Goal: Task Accomplishment & Management: Manage account settings

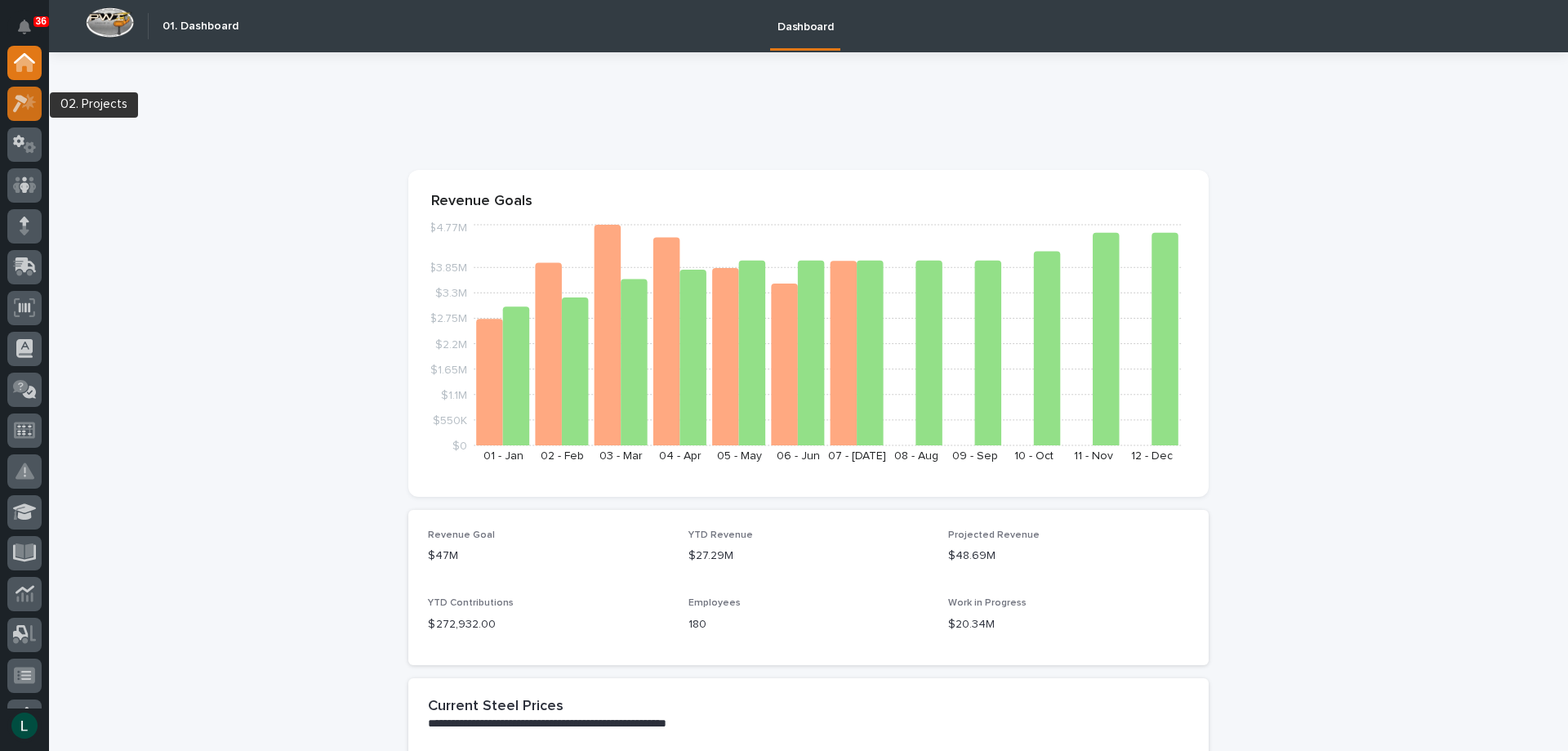
click at [20, 101] on icon at bounding box center [21, 103] width 15 height 18
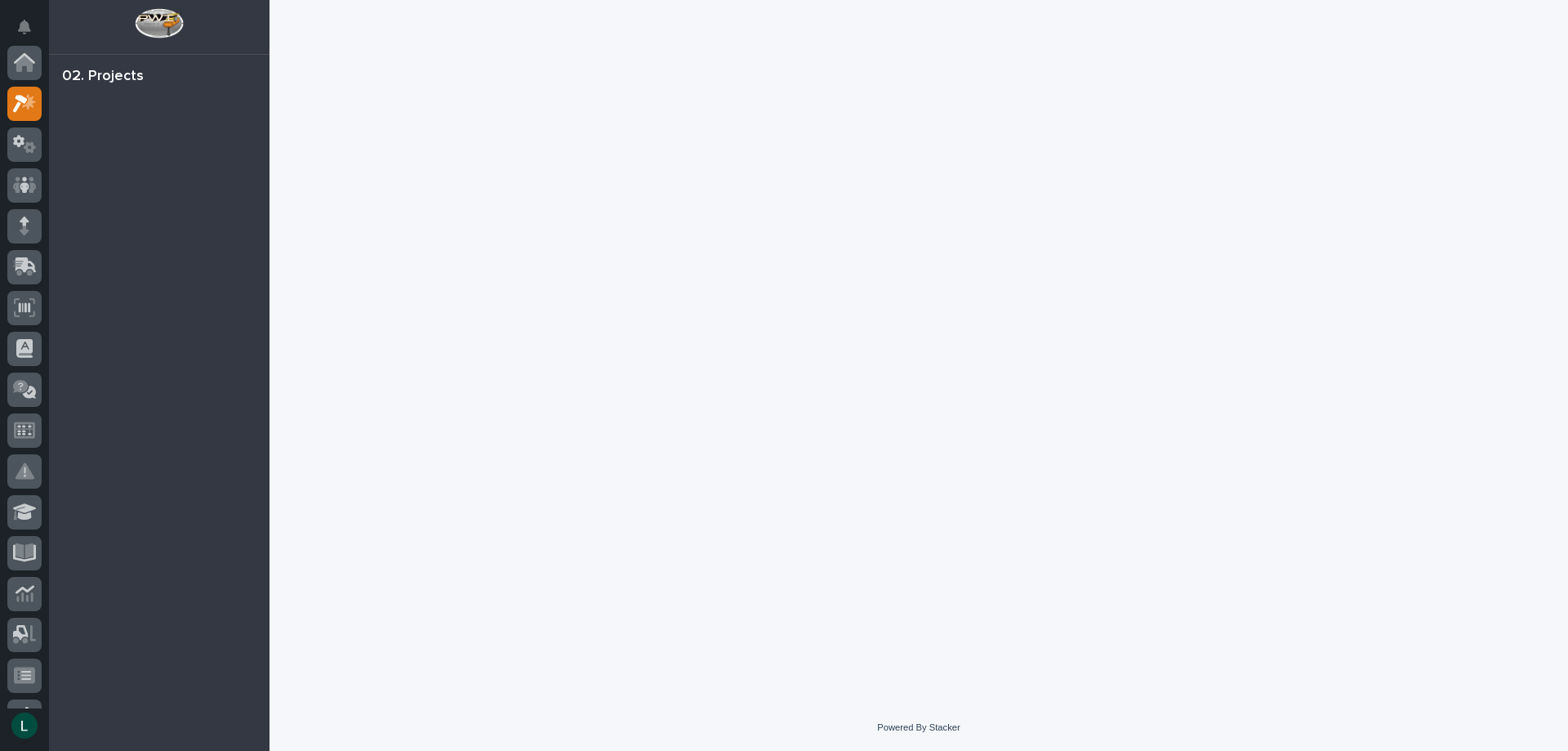
scroll to position [41, 0]
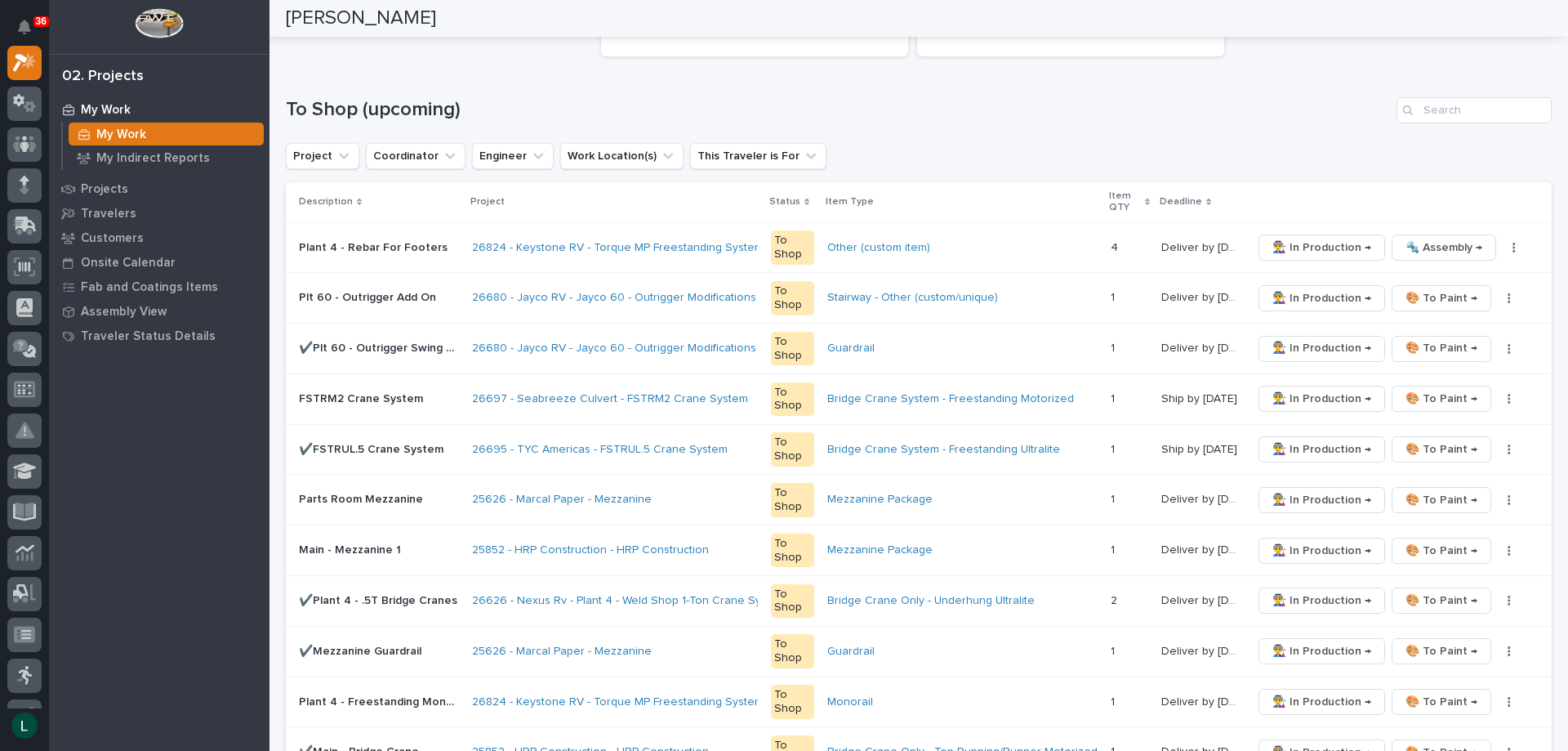
scroll to position [245, 0]
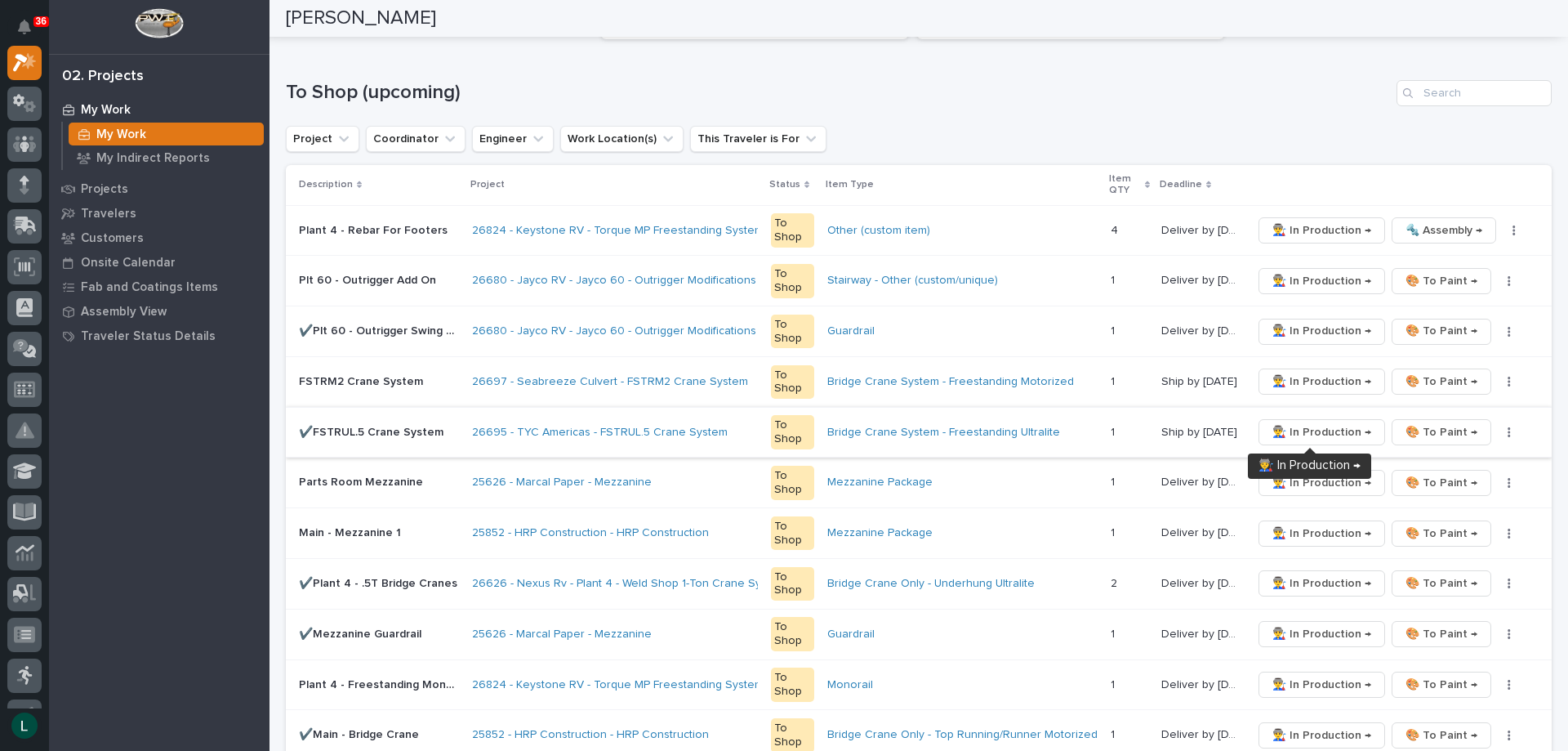
click at [1285, 423] on span "👨‍🏭 In Production →" at bounding box center [1322, 432] width 99 height 19
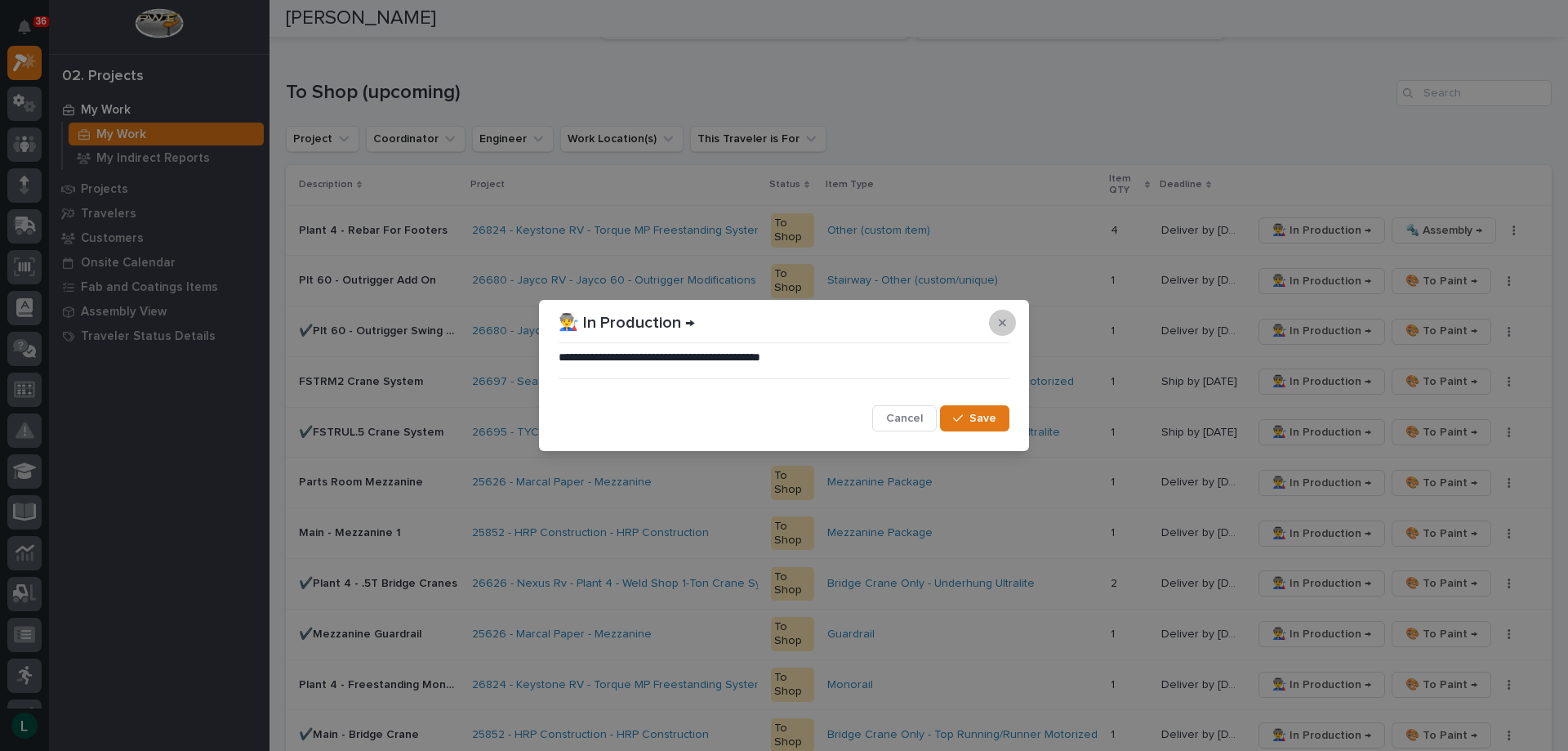
click at [1000, 318] on icon "button" at bounding box center [1002, 323] width 8 height 12
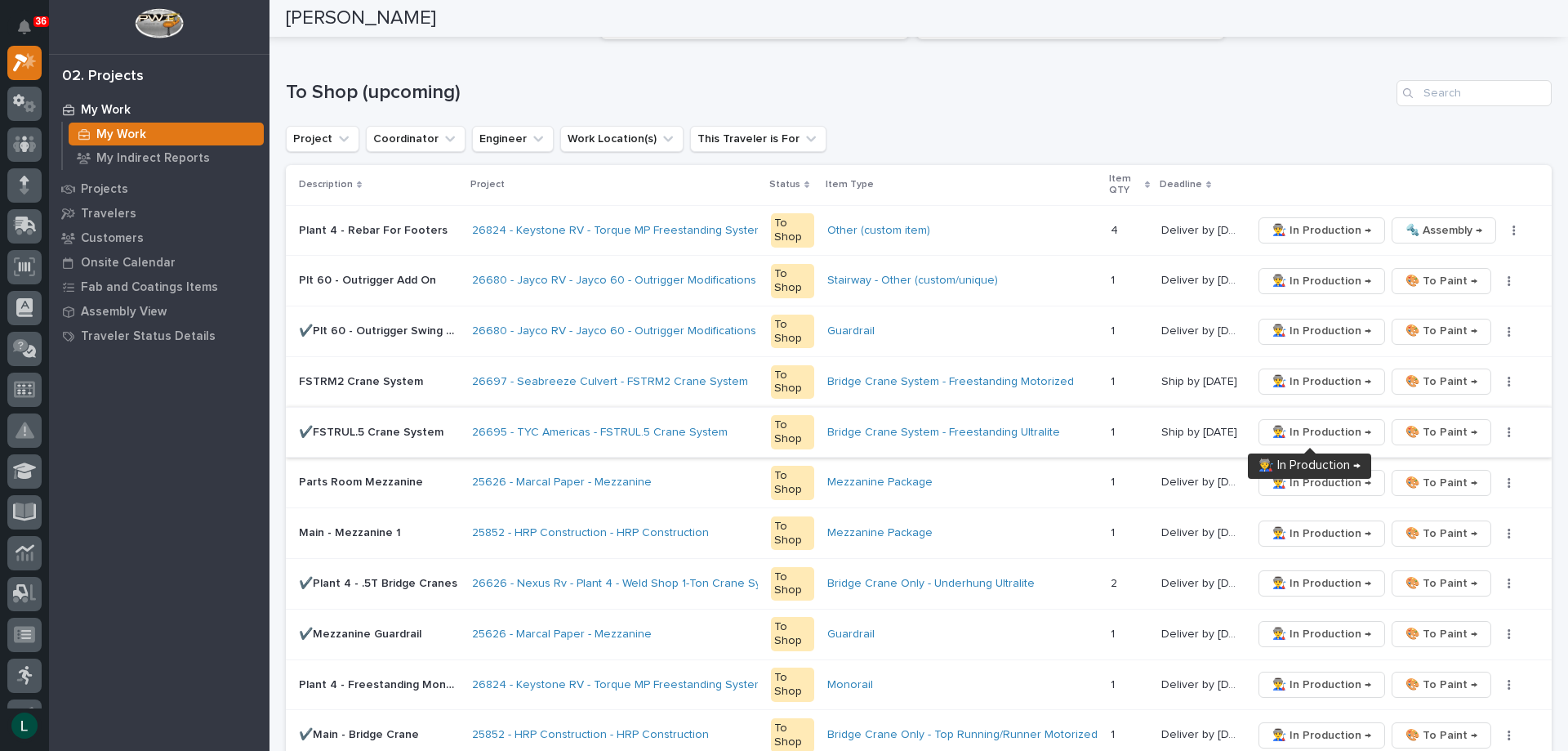
click at [1303, 429] on span "👨‍🏭 In Production →" at bounding box center [1322, 432] width 99 height 19
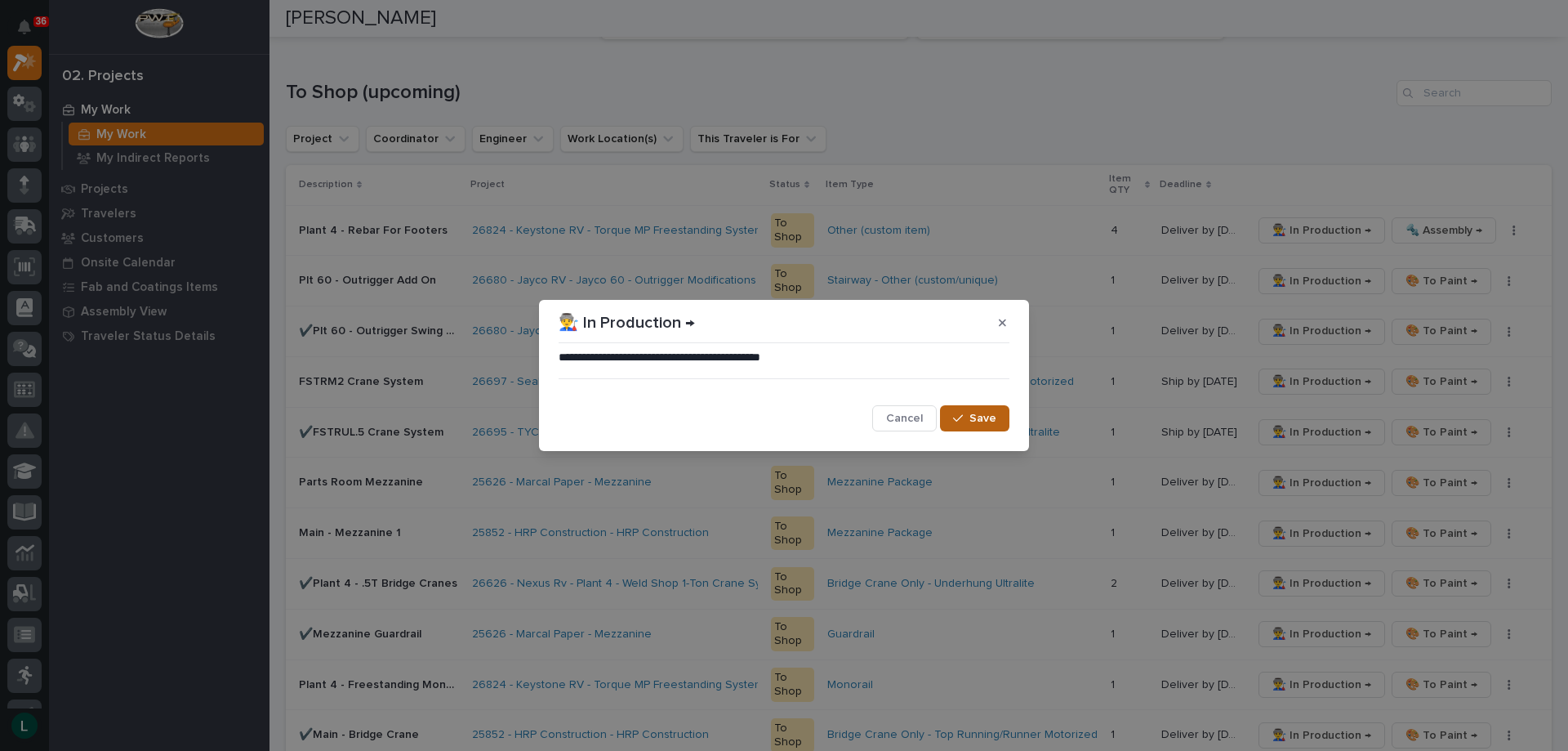
click at [978, 419] on span "Save" at bounding box center [983, 419] width 27 height 15
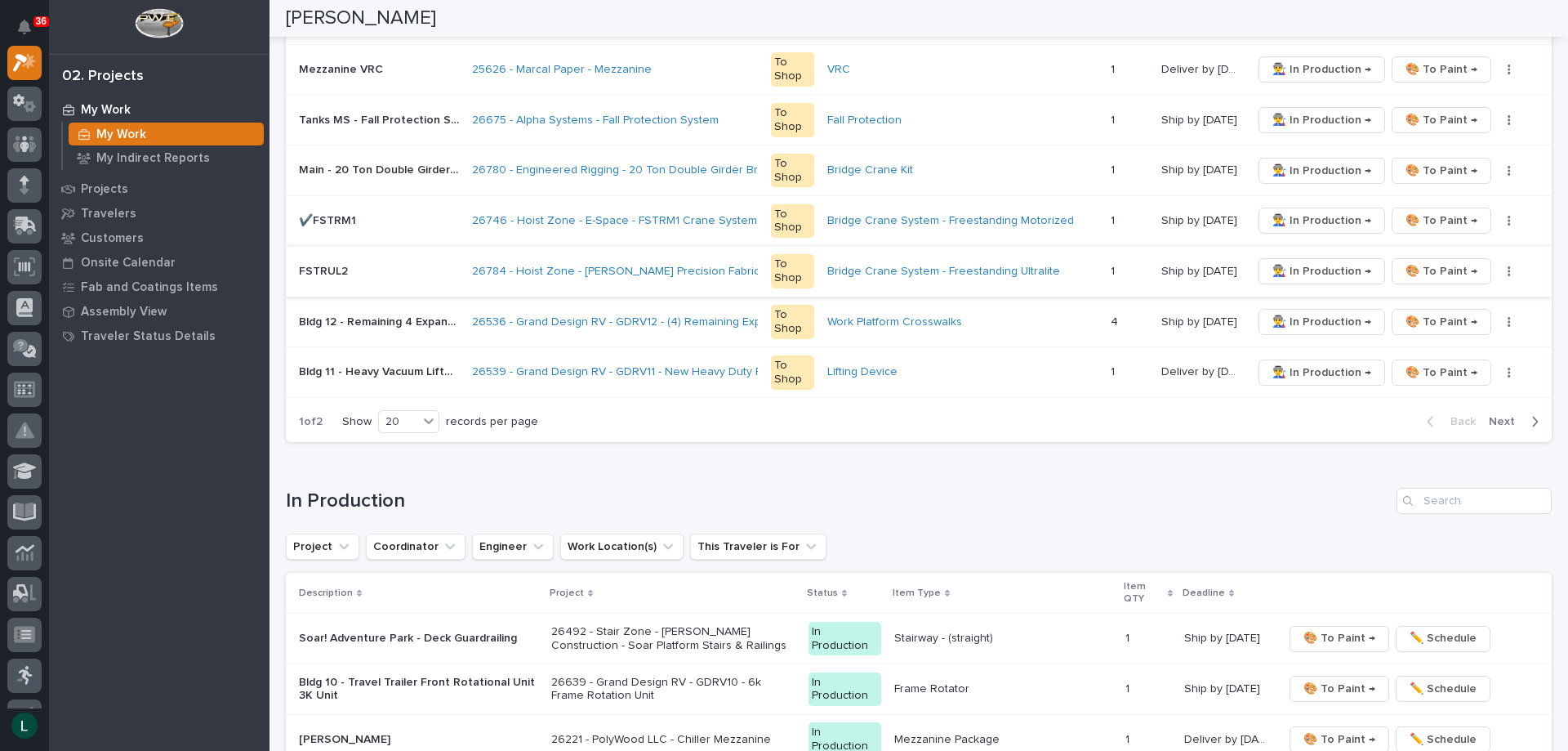
scroll to position [899, 0]
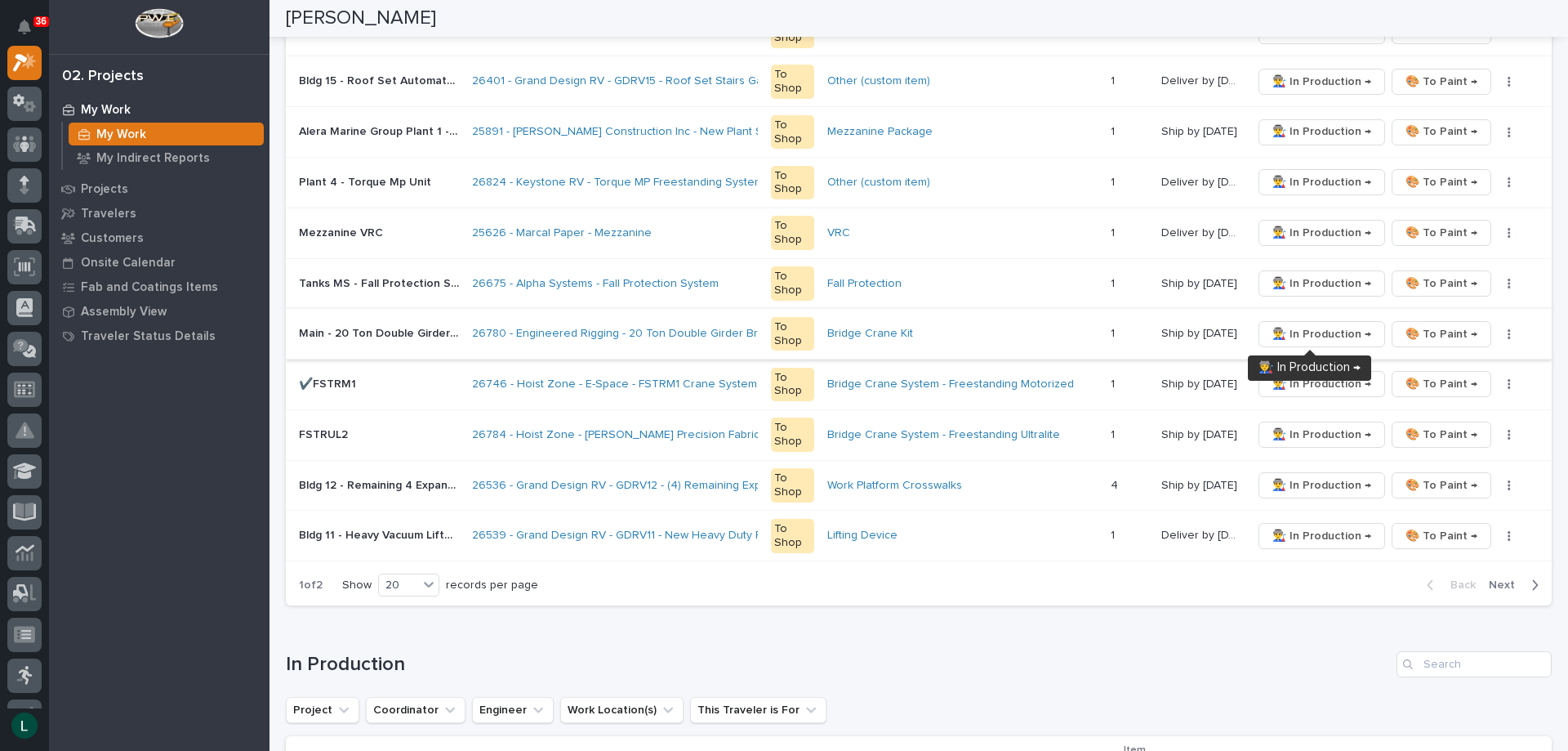
click at [1321, 332] on span "👨‍🏭 In Production →" at bounding box center [1322, 333] width 99 height 19
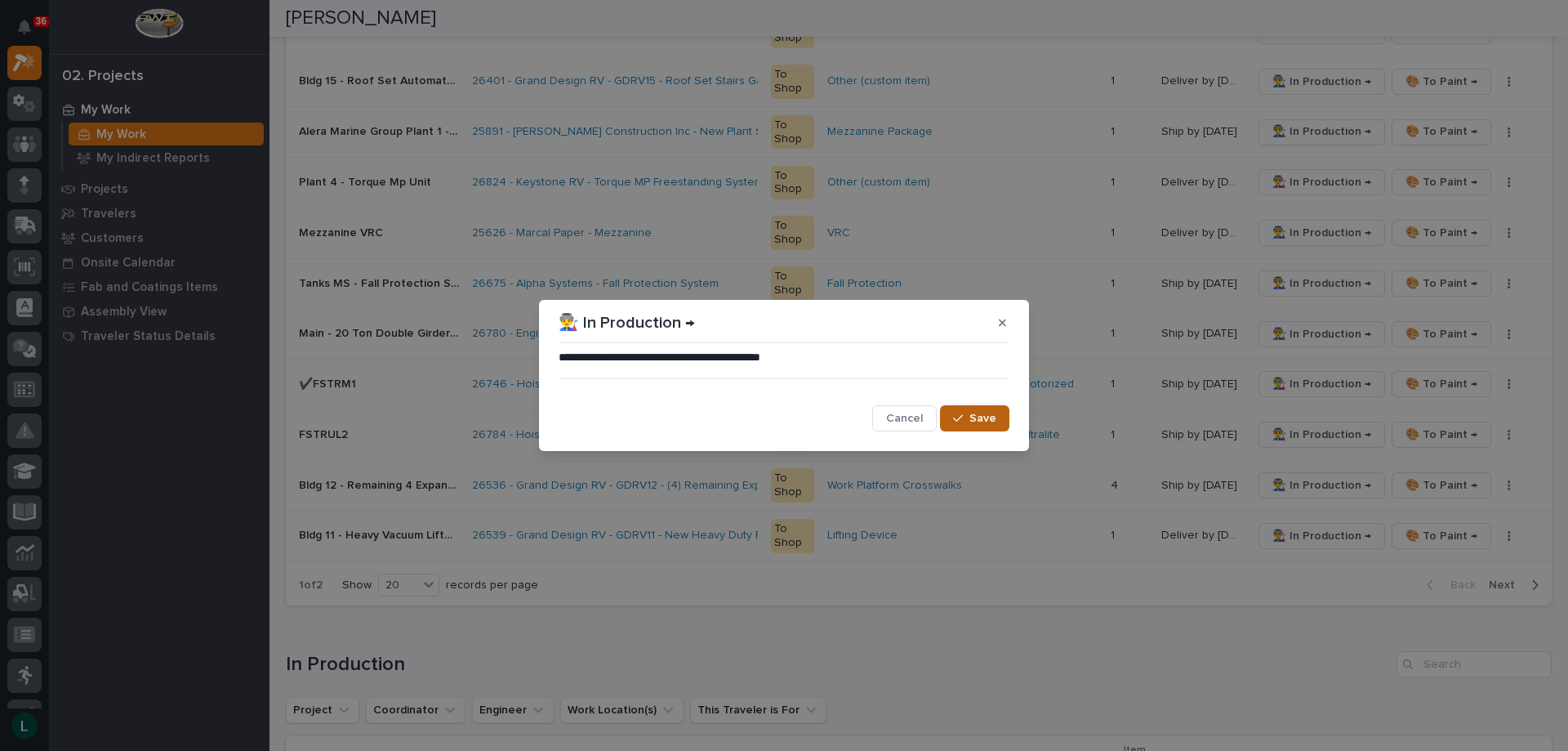
click at [971, 419] on span "Save" at bounding box center [983, 419] width 27 height 15
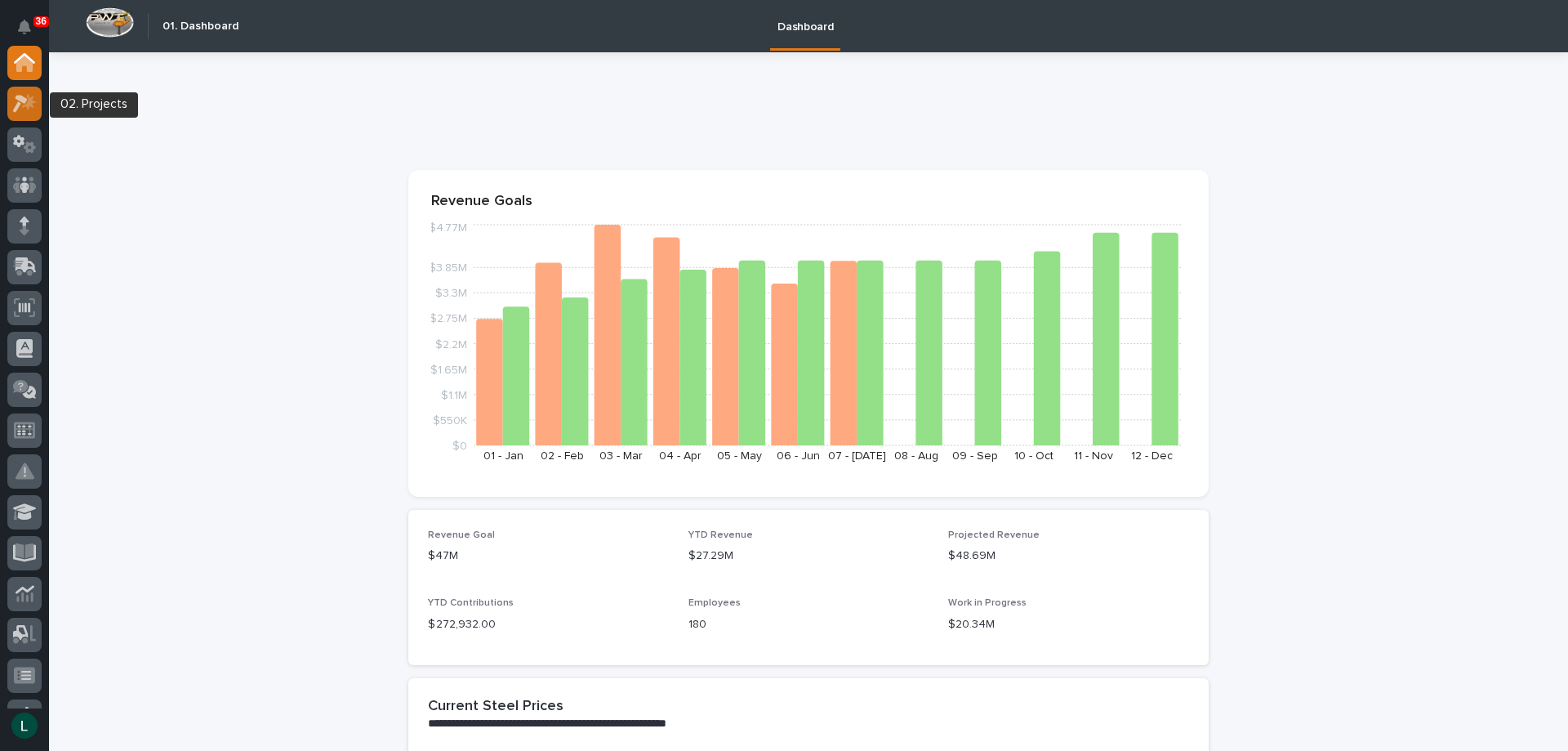
click at [28, 98] on icon at bounding box center [25, 103] width 23 height 18
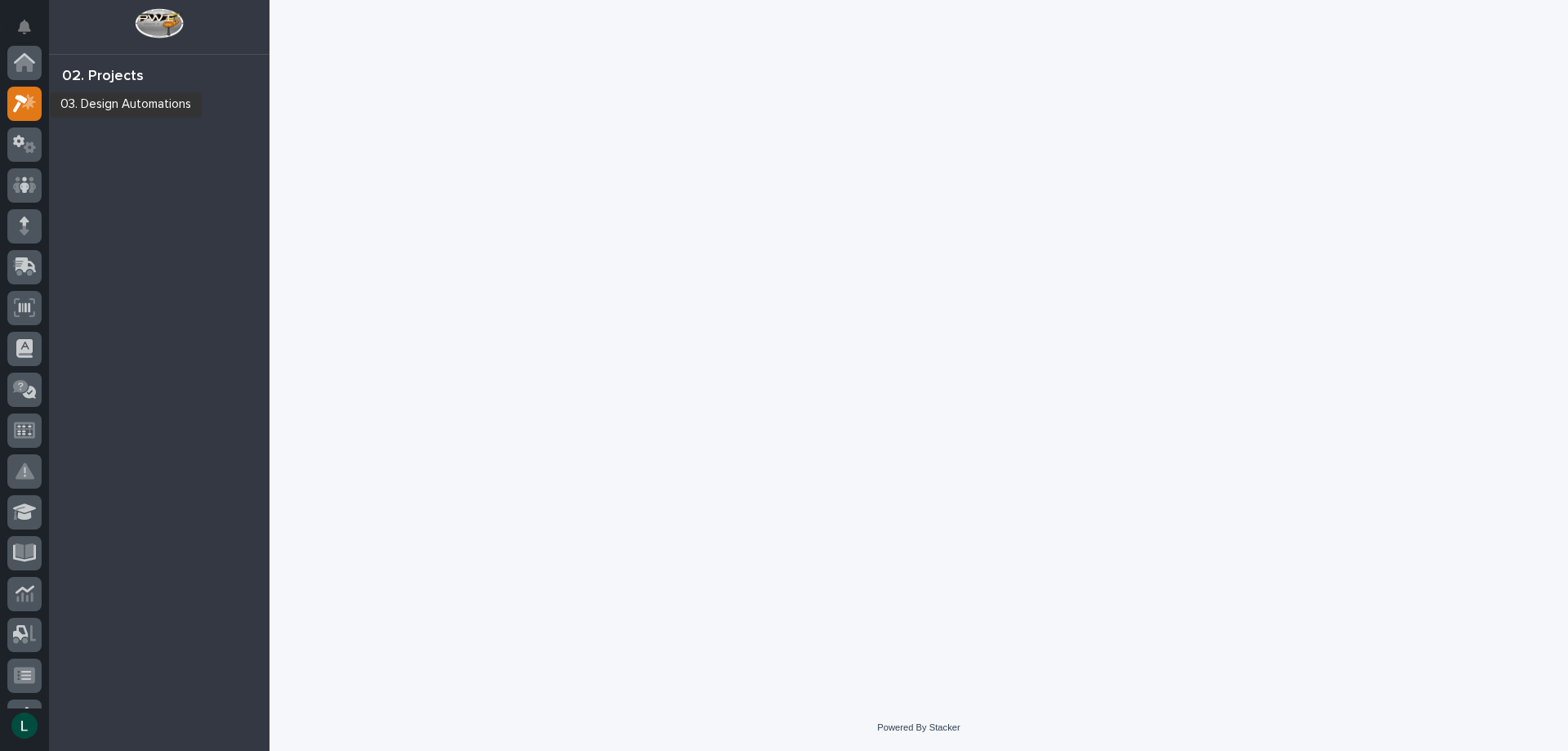
scroll to position [41, 0]
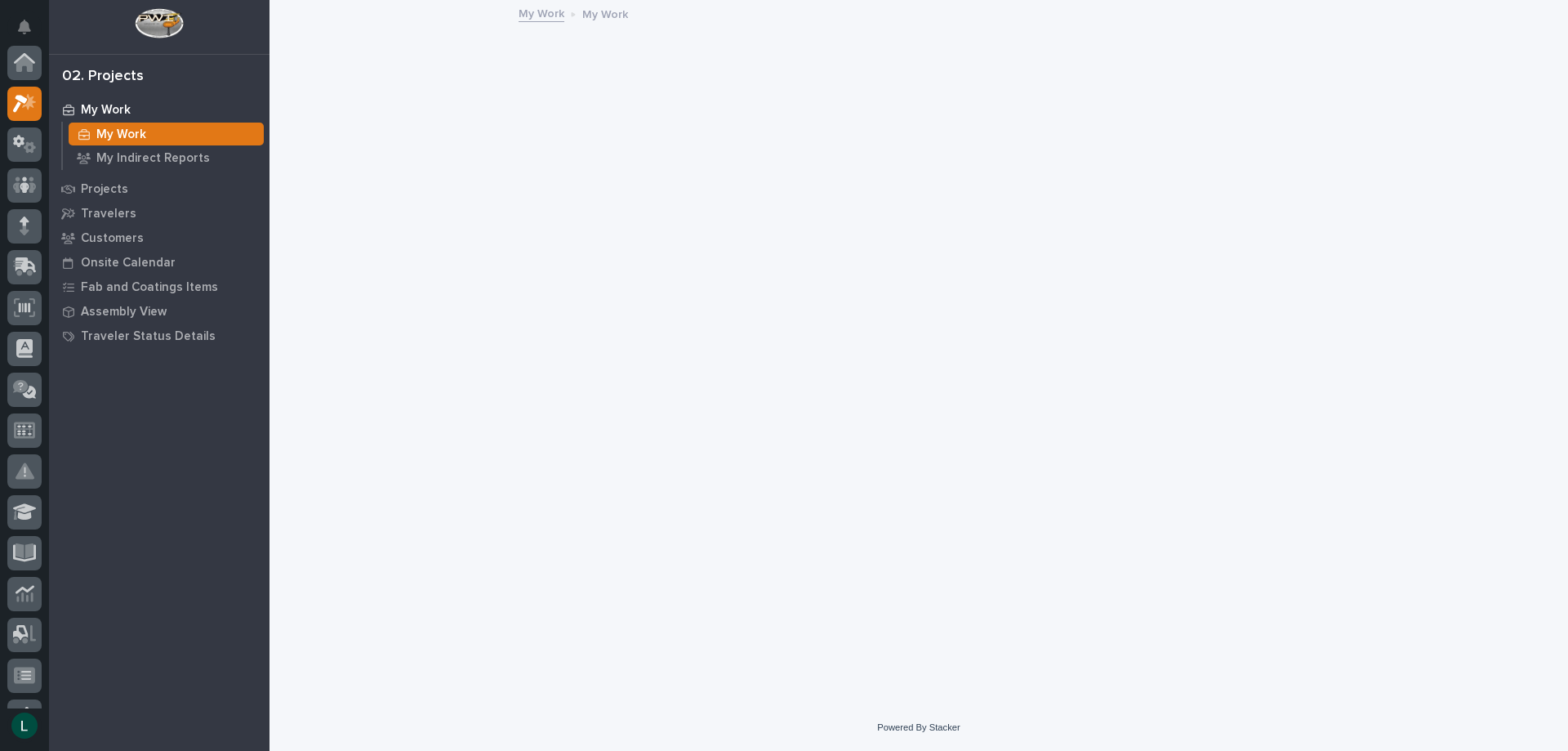
scroll to position [41, 0]
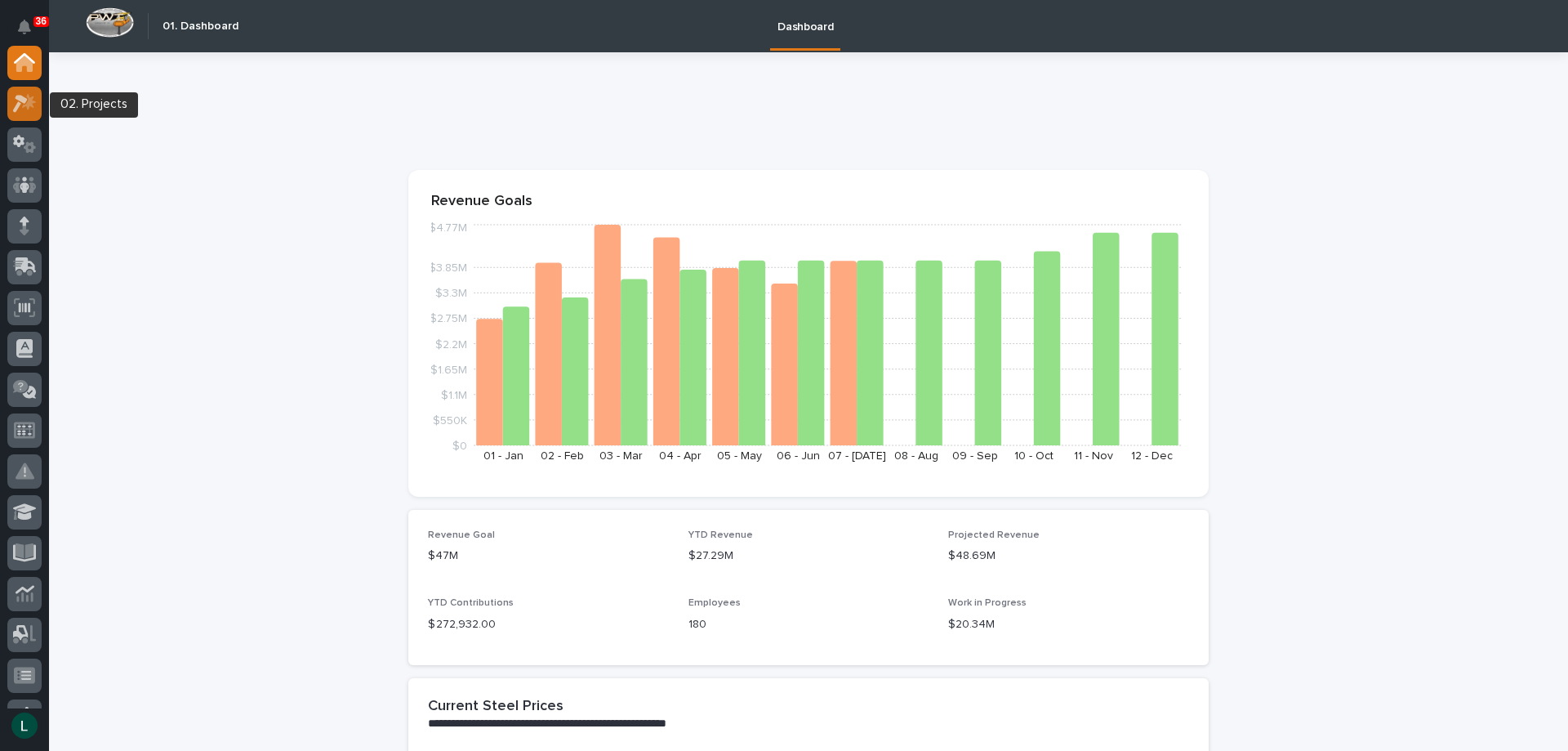
click at [23, 97] on icon at bounding box center [21, 103] width 15 height 18
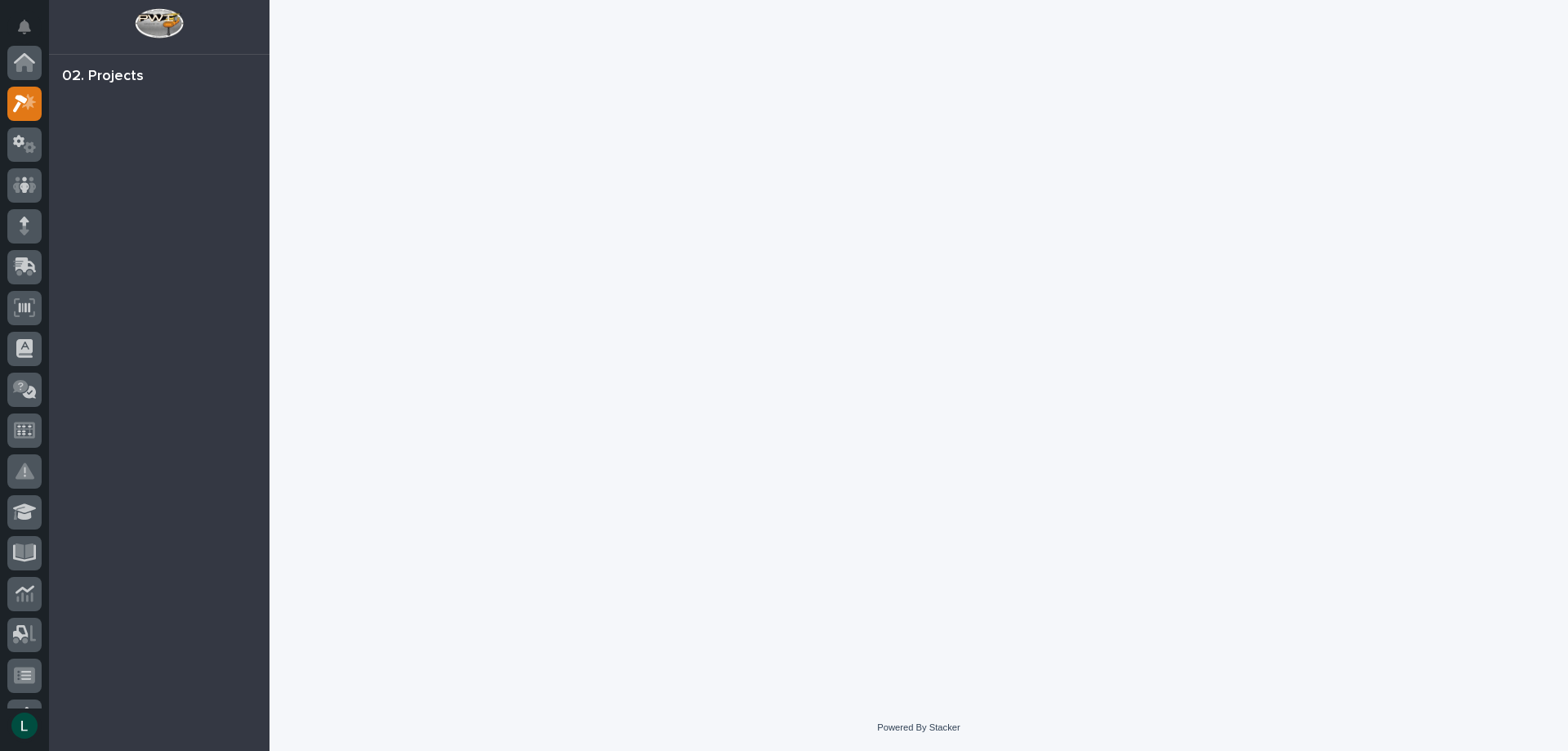
scroll to position [41, 0]
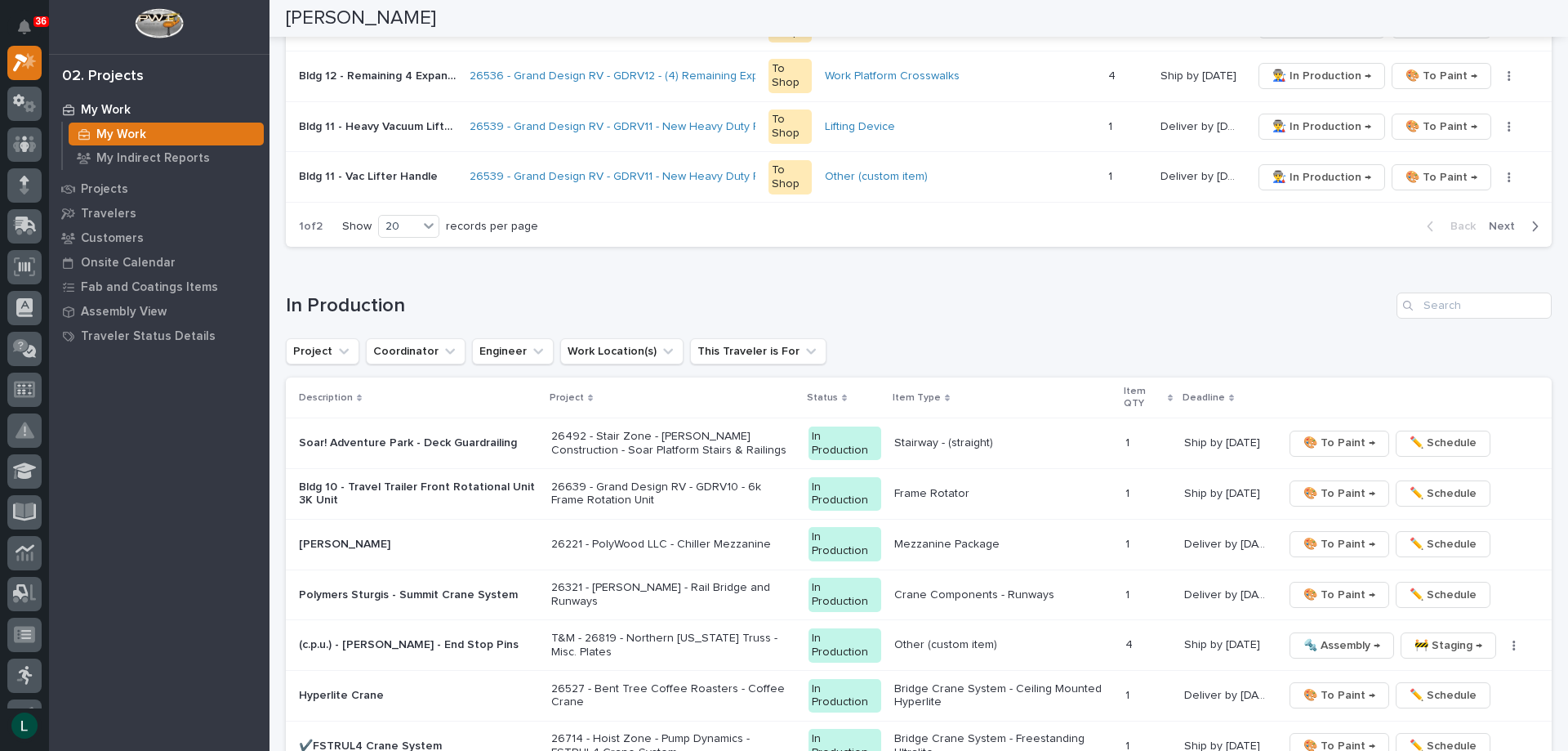
scroll to position [1389, 0]
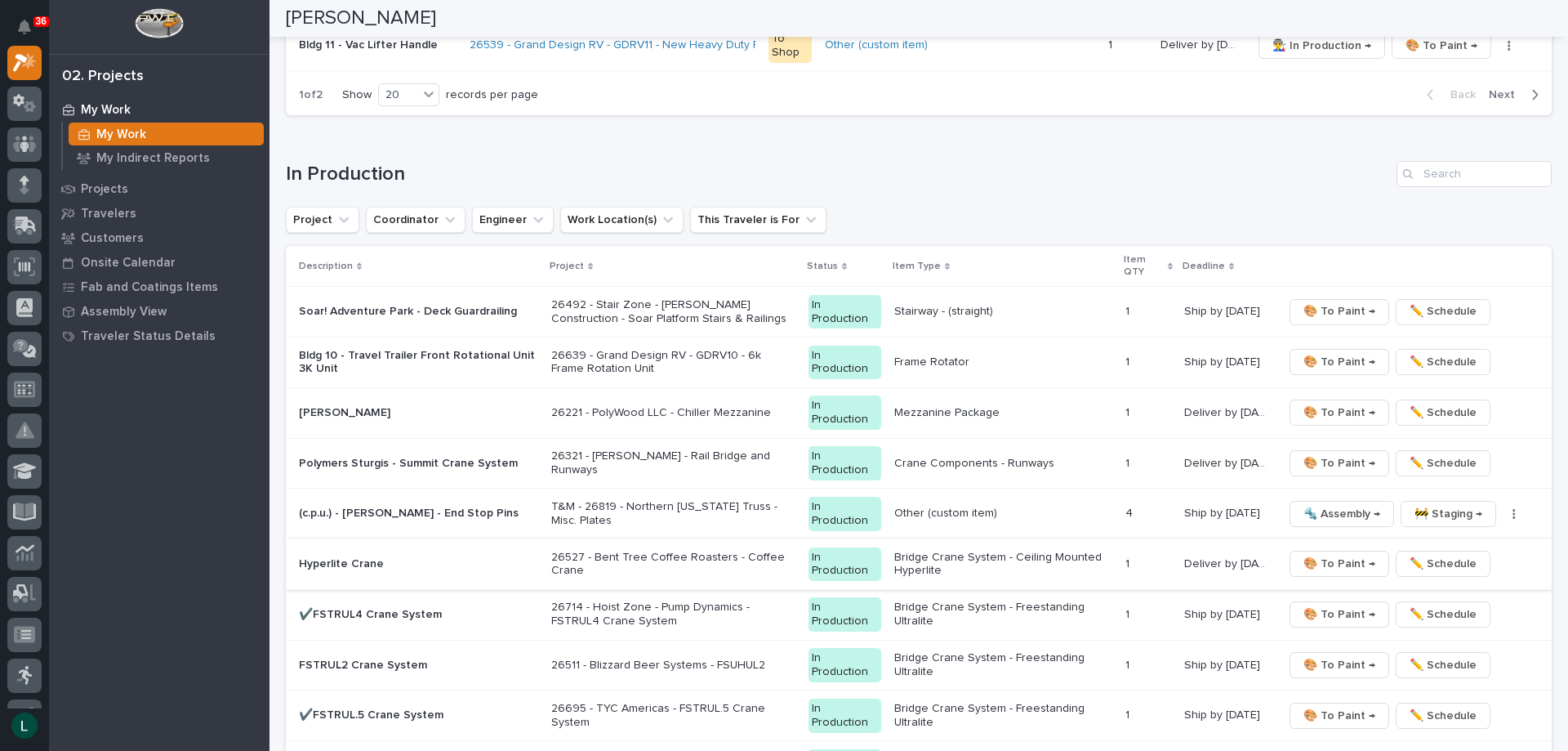
click at [1321, 563] on span "🎨 To Paint →" at bounding box center [1340, 563] width 72 height 19
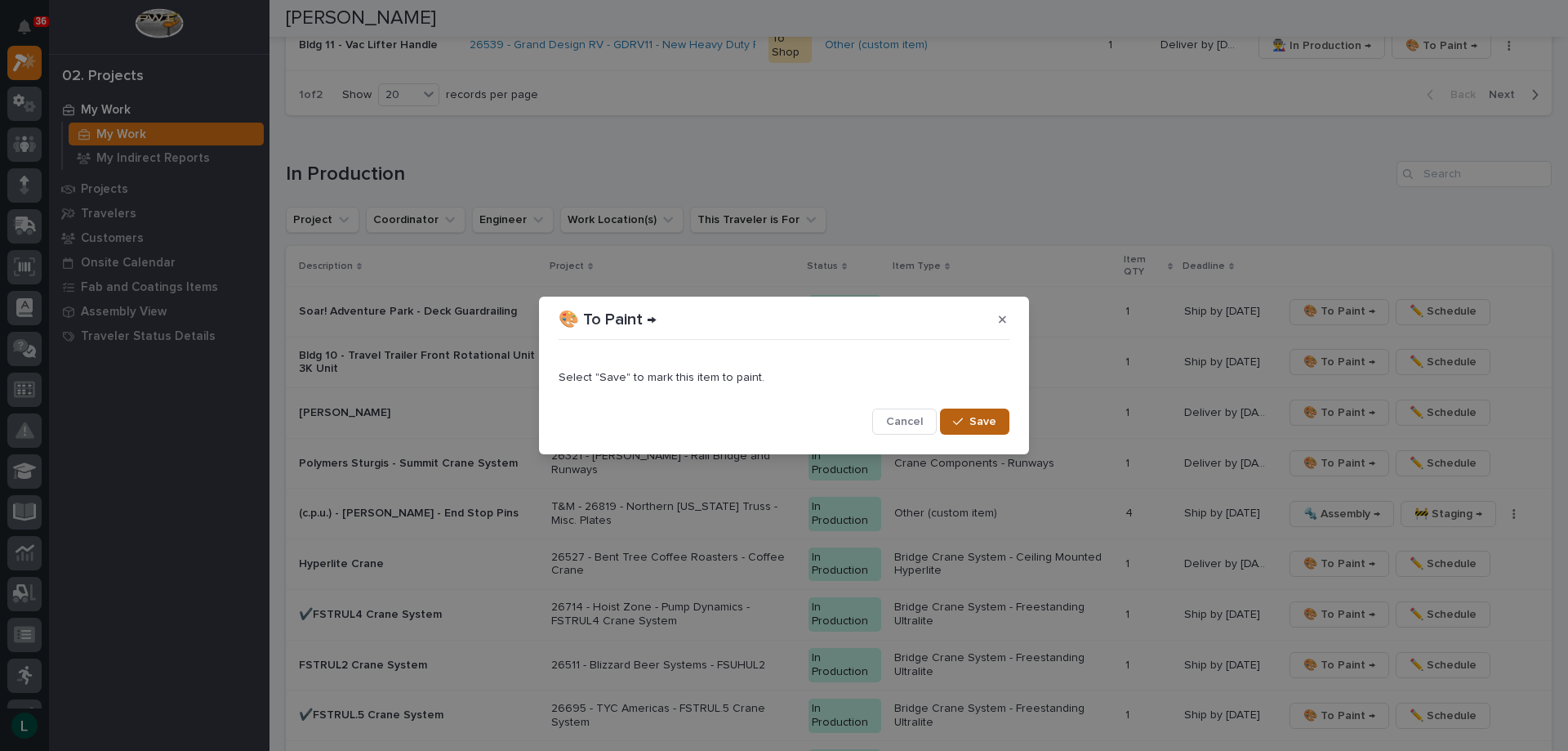
click at [992, 420] on span "Save" at bounding box center [983, 422] width 27 height 15
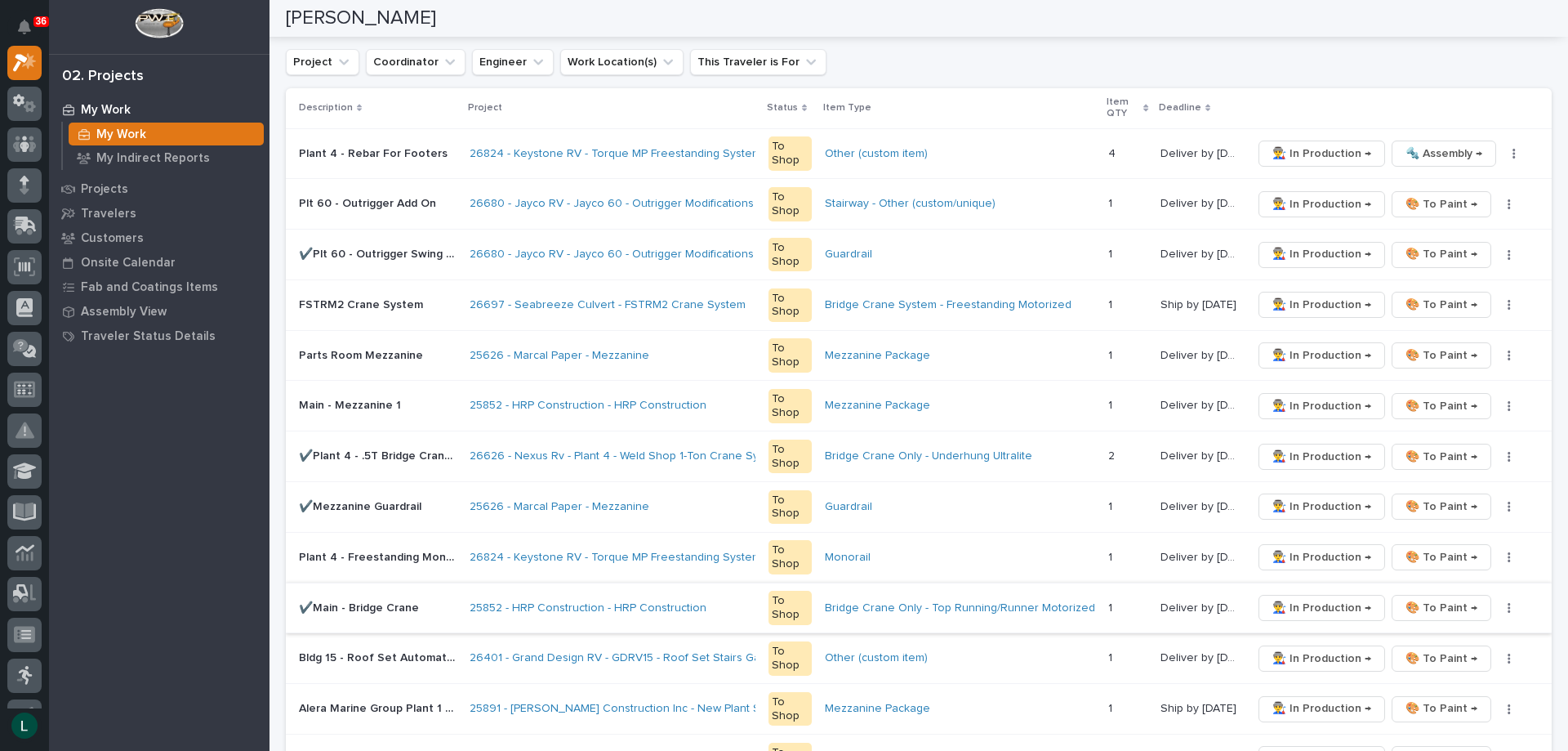
scroll to position [301, 0]
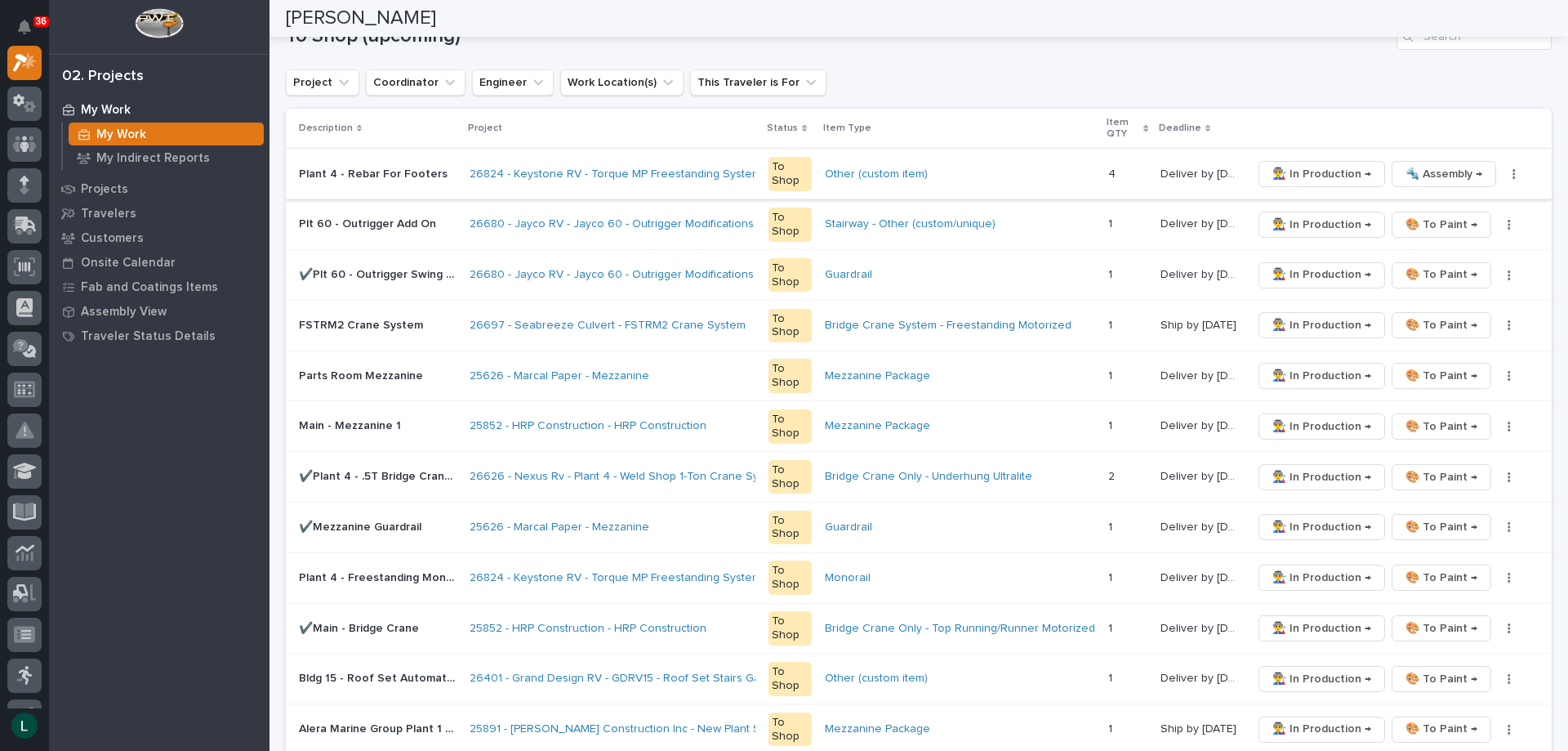
click at [1306, 168] on span "👨‍🏭 In Production →" at bounding box center [1322, 173] width 99 height 19
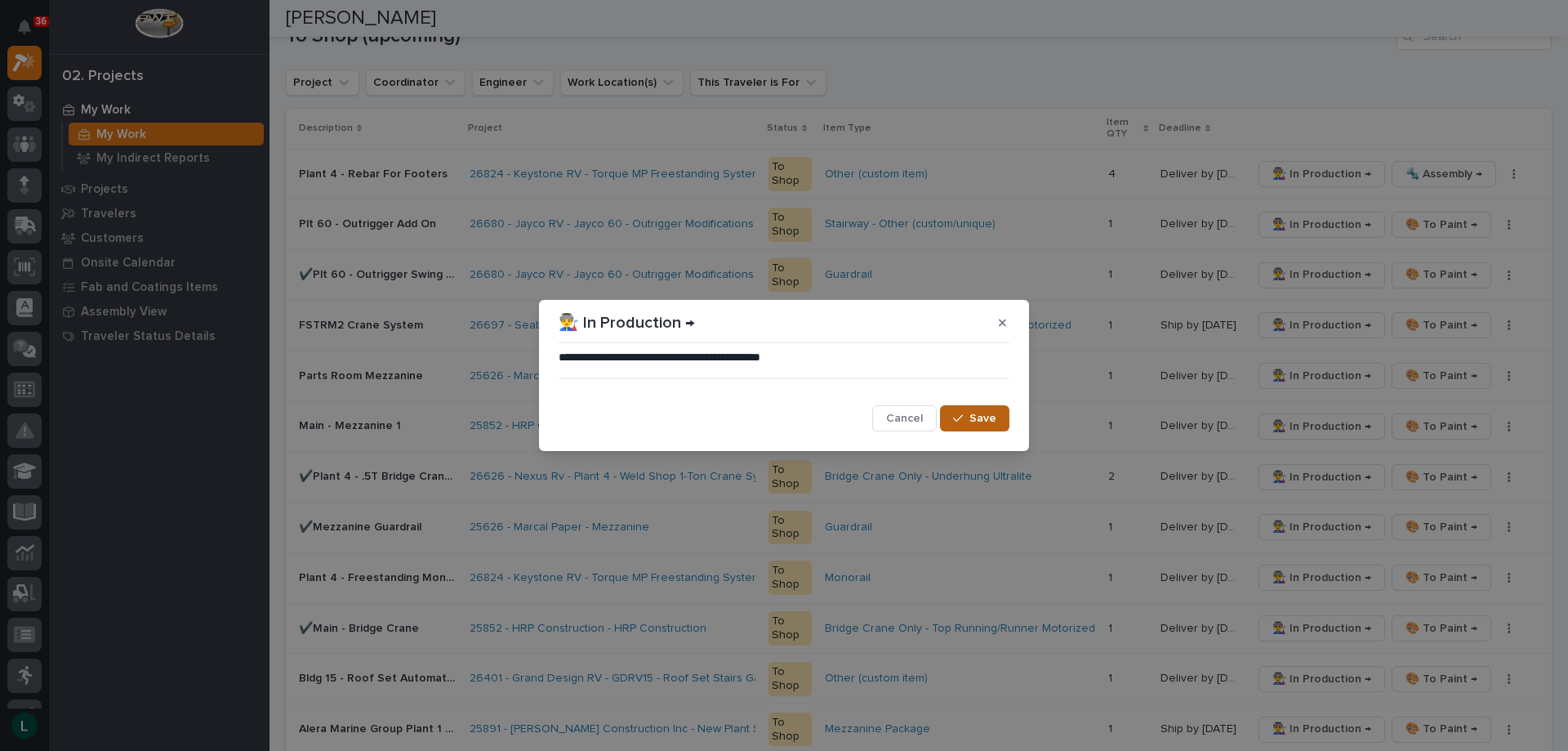
click at [963, 414] on icon "button" at bounding box center [958, 419] width 10 height 12
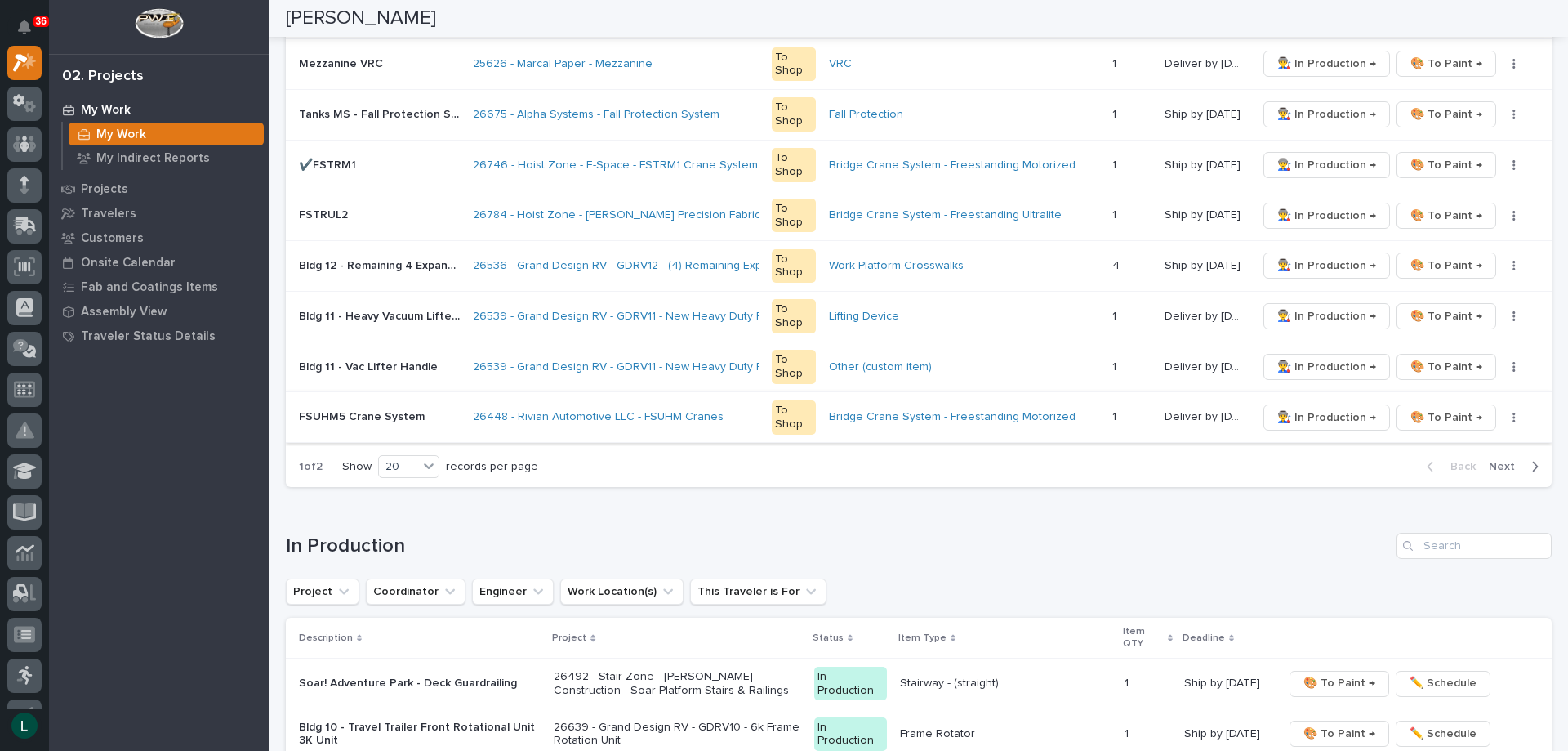
scroll to position [1037, 0]
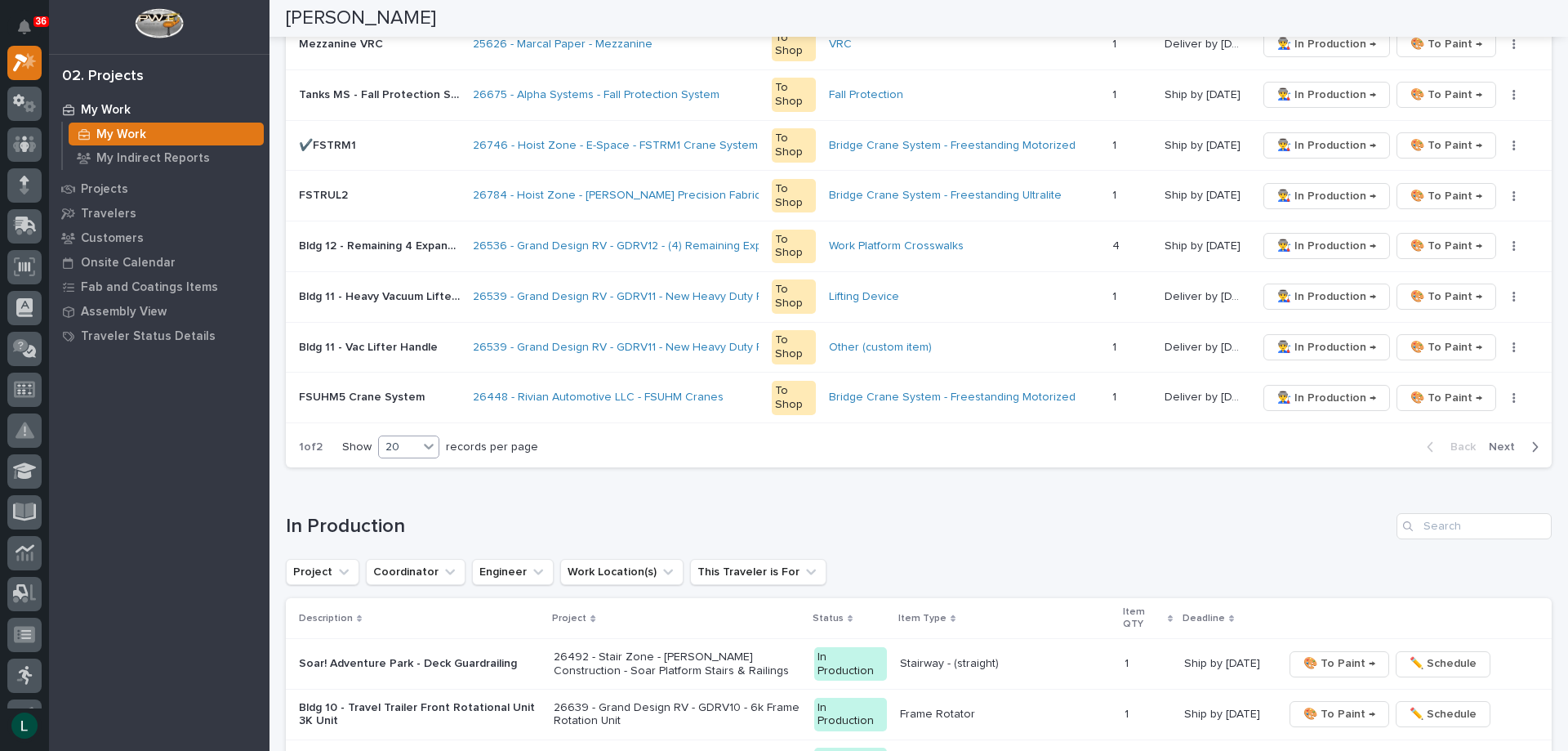
click at [407, 441] on div "20" at bounding box center [398, 447] width 39 height 17
click at [421, 502] on div "30" at bounding box center [410, 507] width 59 height 19
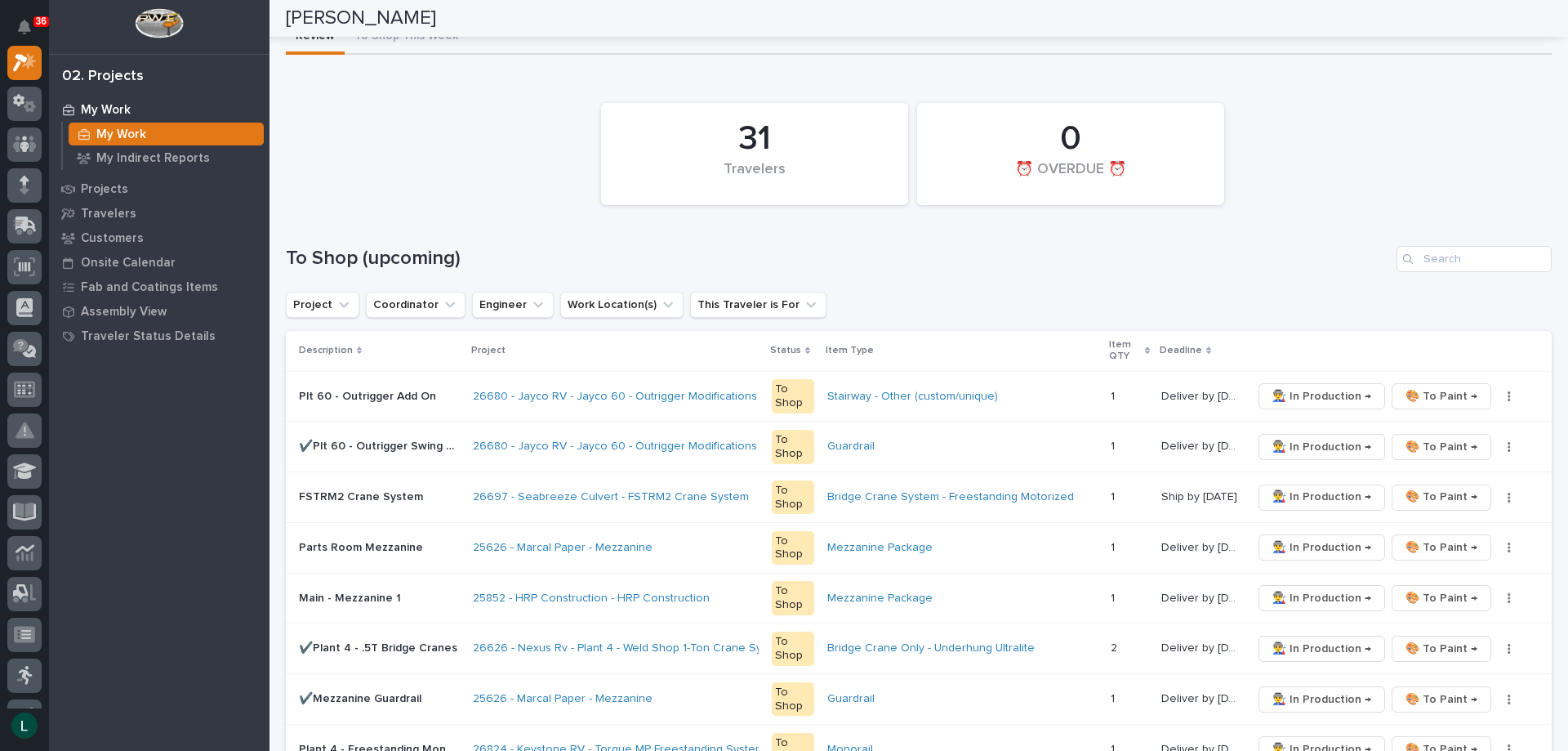
scroll to position [0, 0]
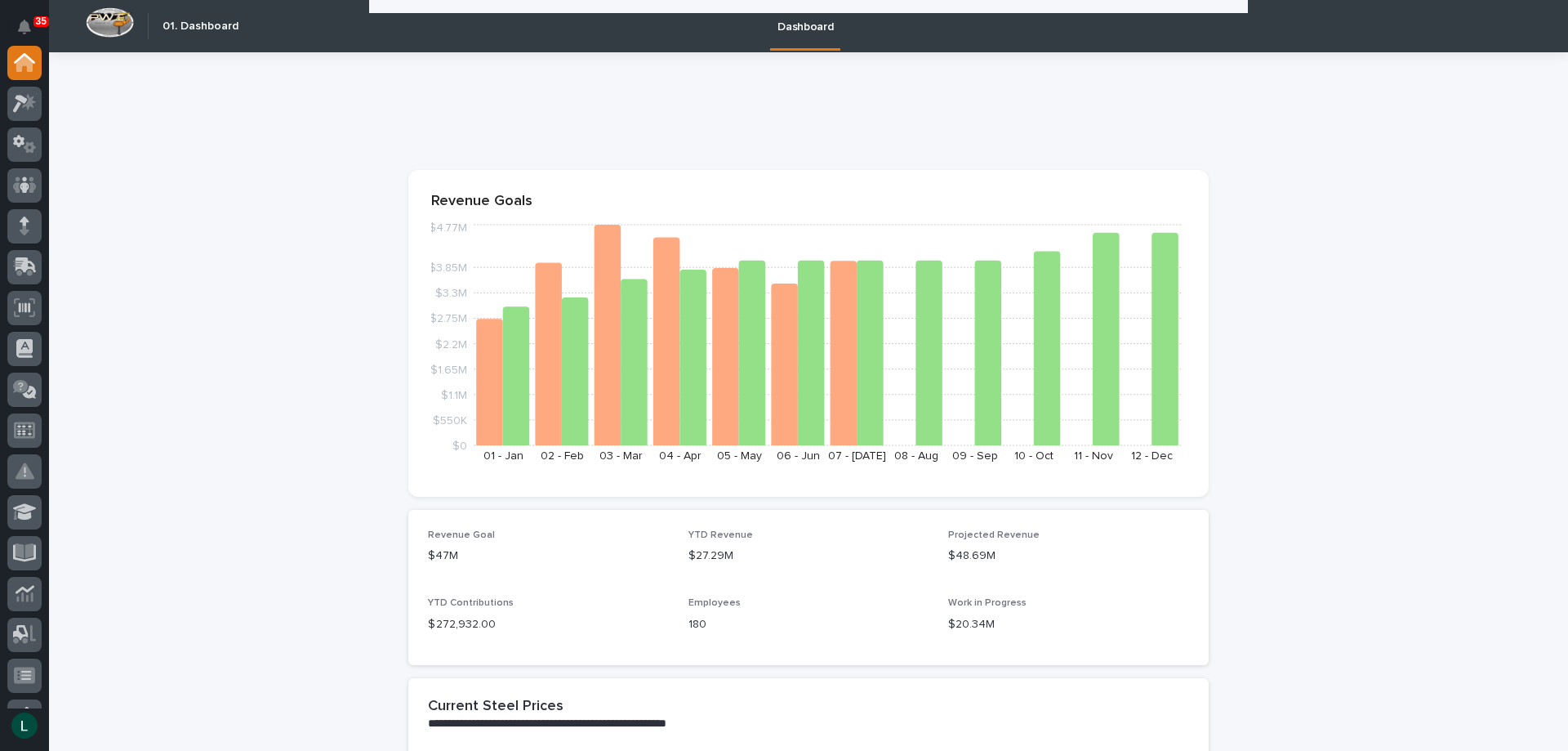
scroll to position [2860, 0]
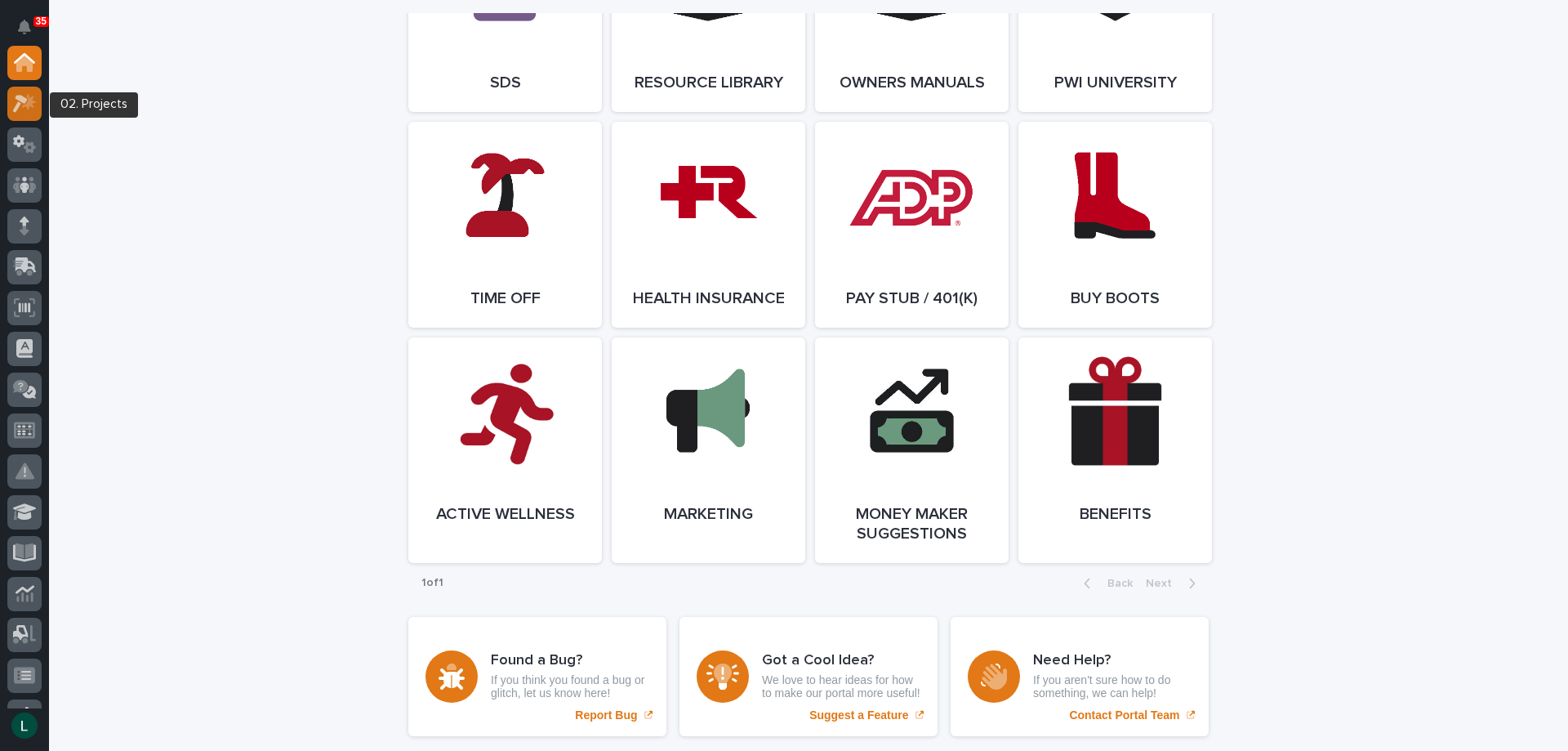
click at [21, 95] on icon at bounding box center [25, 103] width 23 height 18
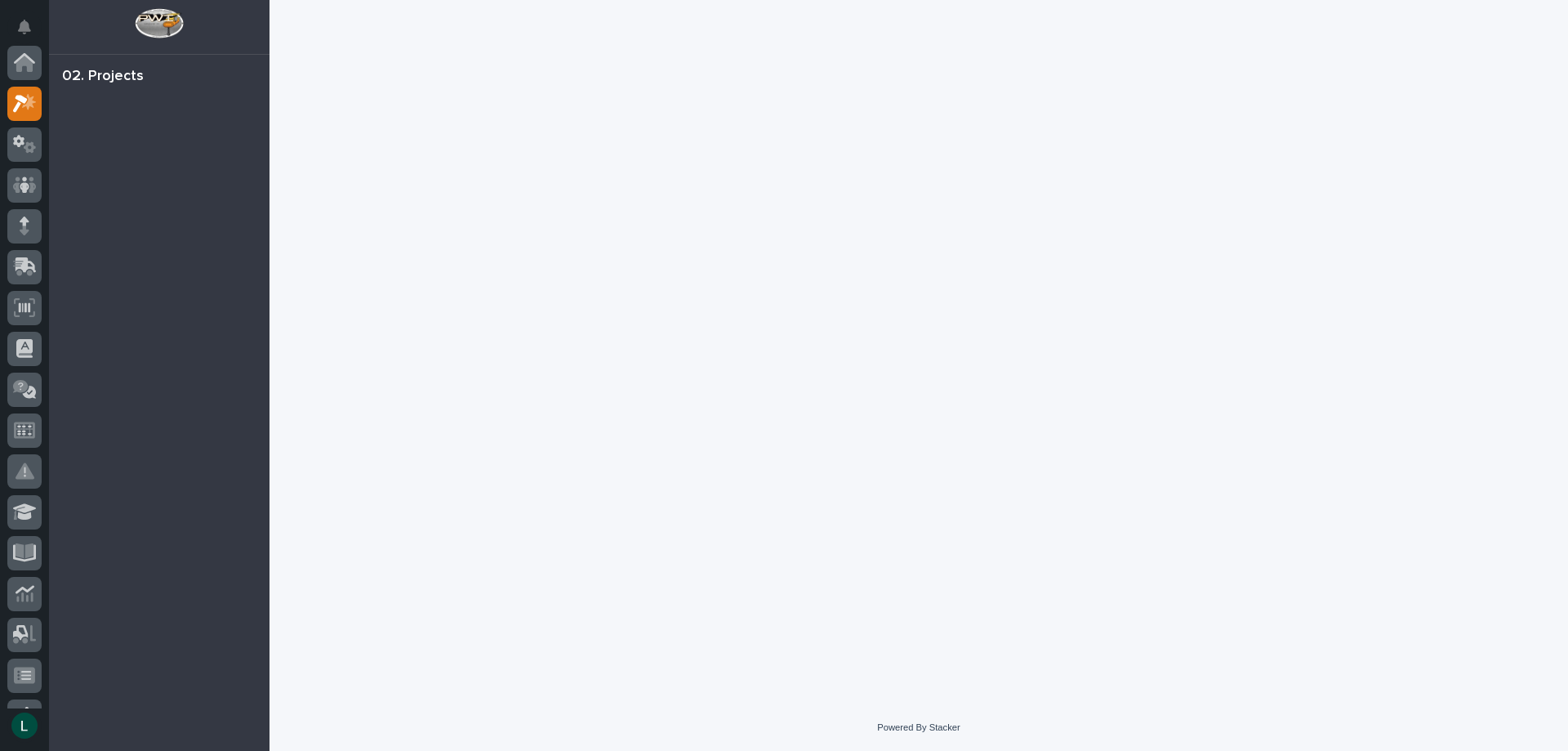
scroll to position [41, 0]
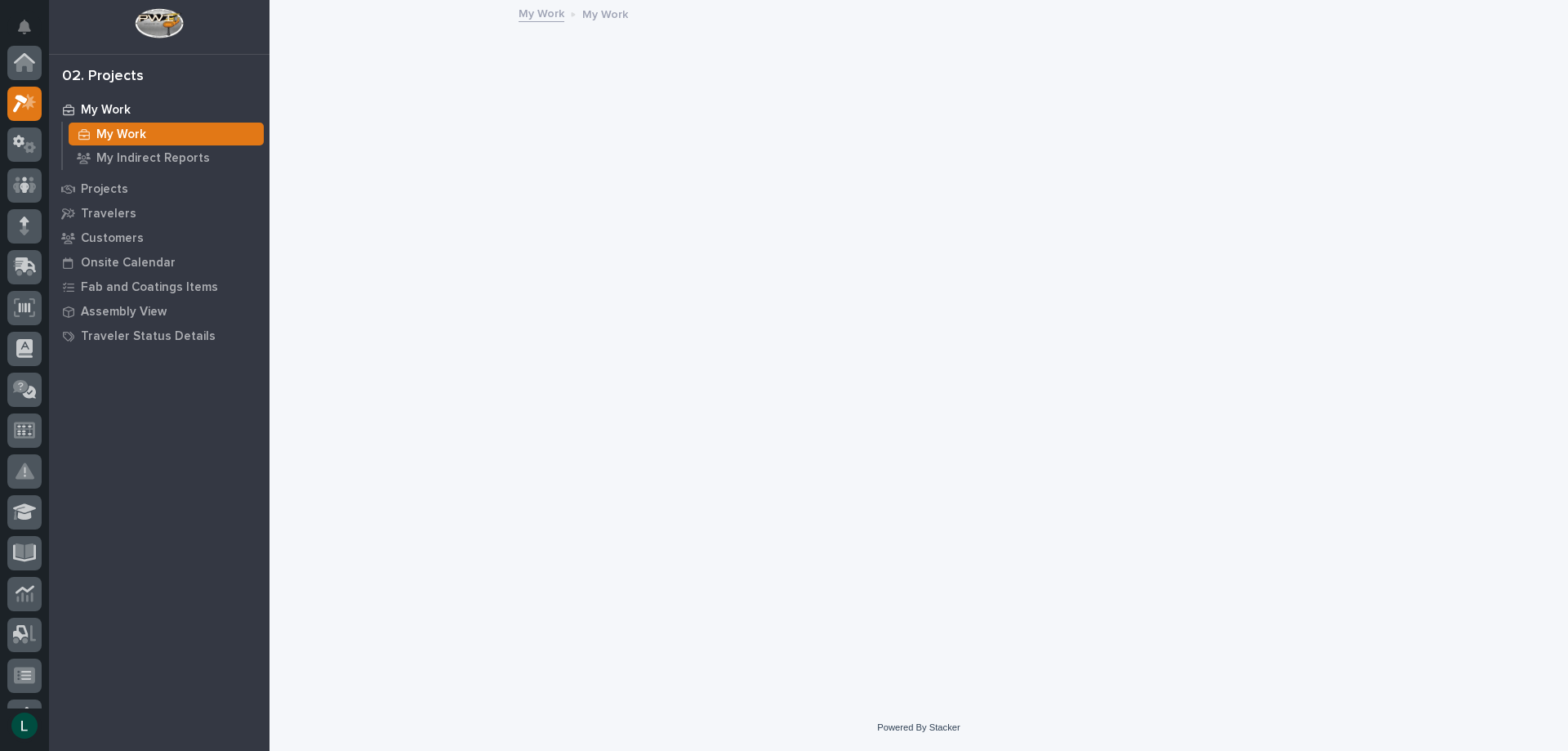
scroll to position [41, 0]
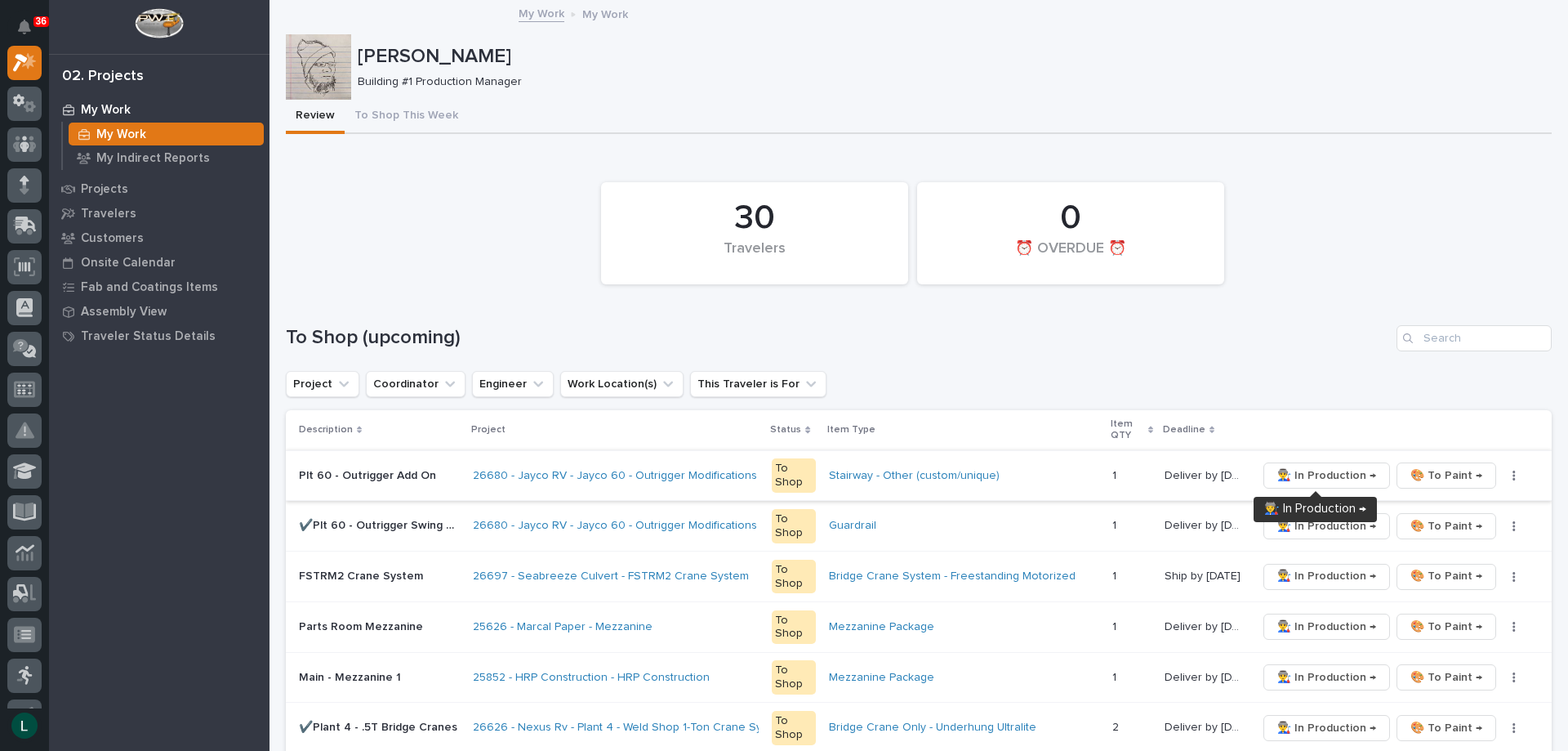
click at [1315, 473] on span "👨‍🏭 In Production →" at bounding box center [1327, 475] width 99 height 19
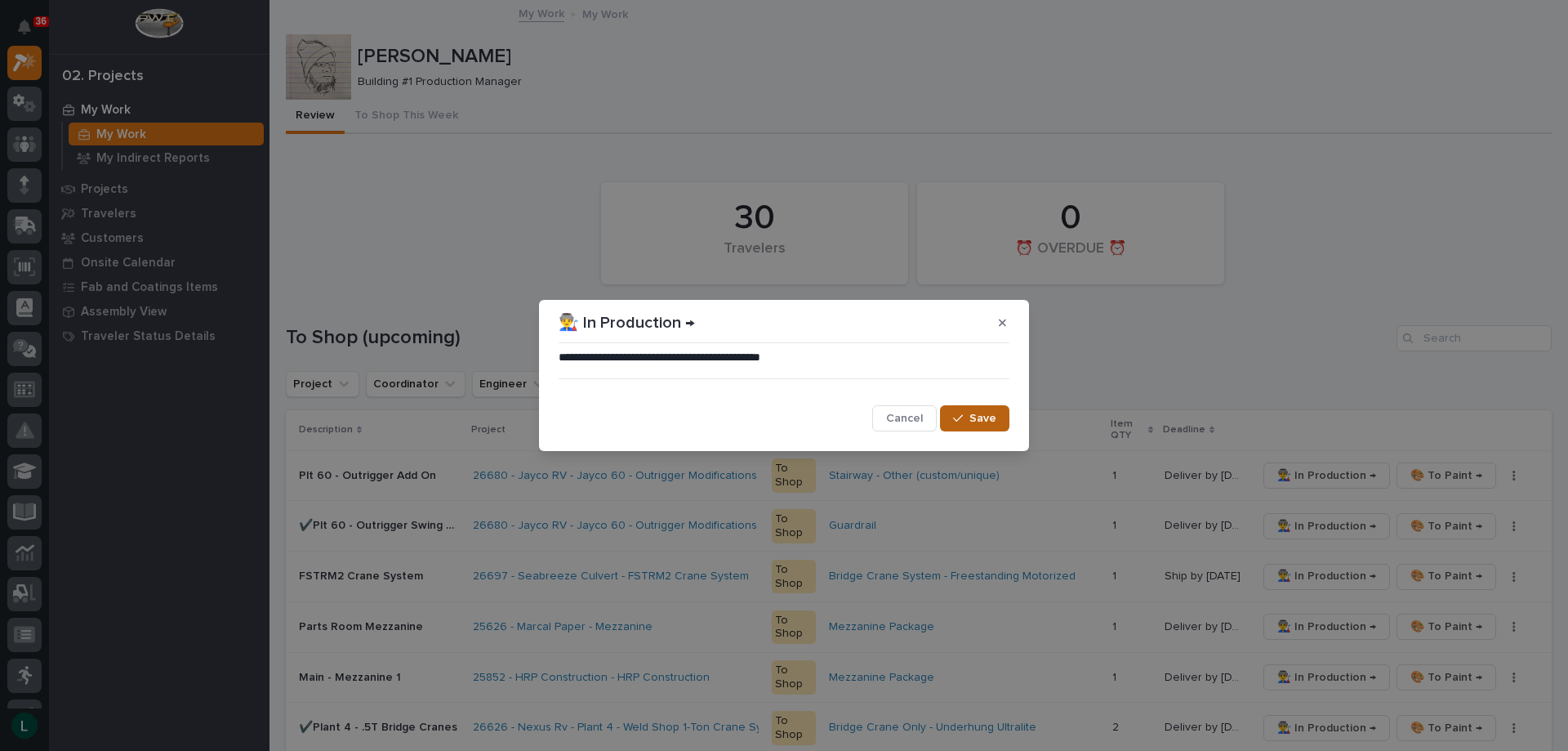
click at [981, 416] on span "Save" at bounding box center [983, 419] width 27 height 15
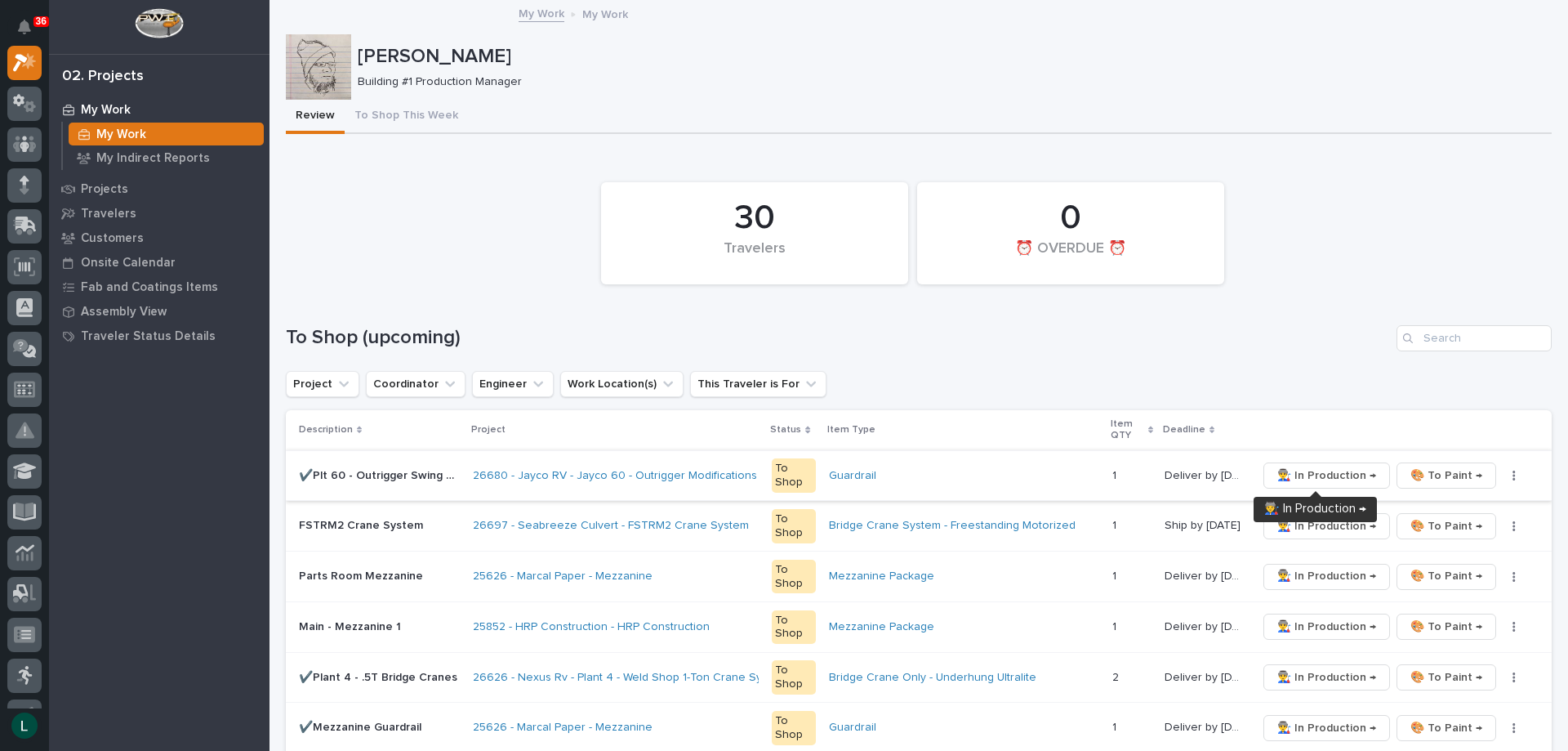
click at [1299, 472] on span "👨‍🏭 In Production →" at bounding box center [1327, 475] width 99 height 19
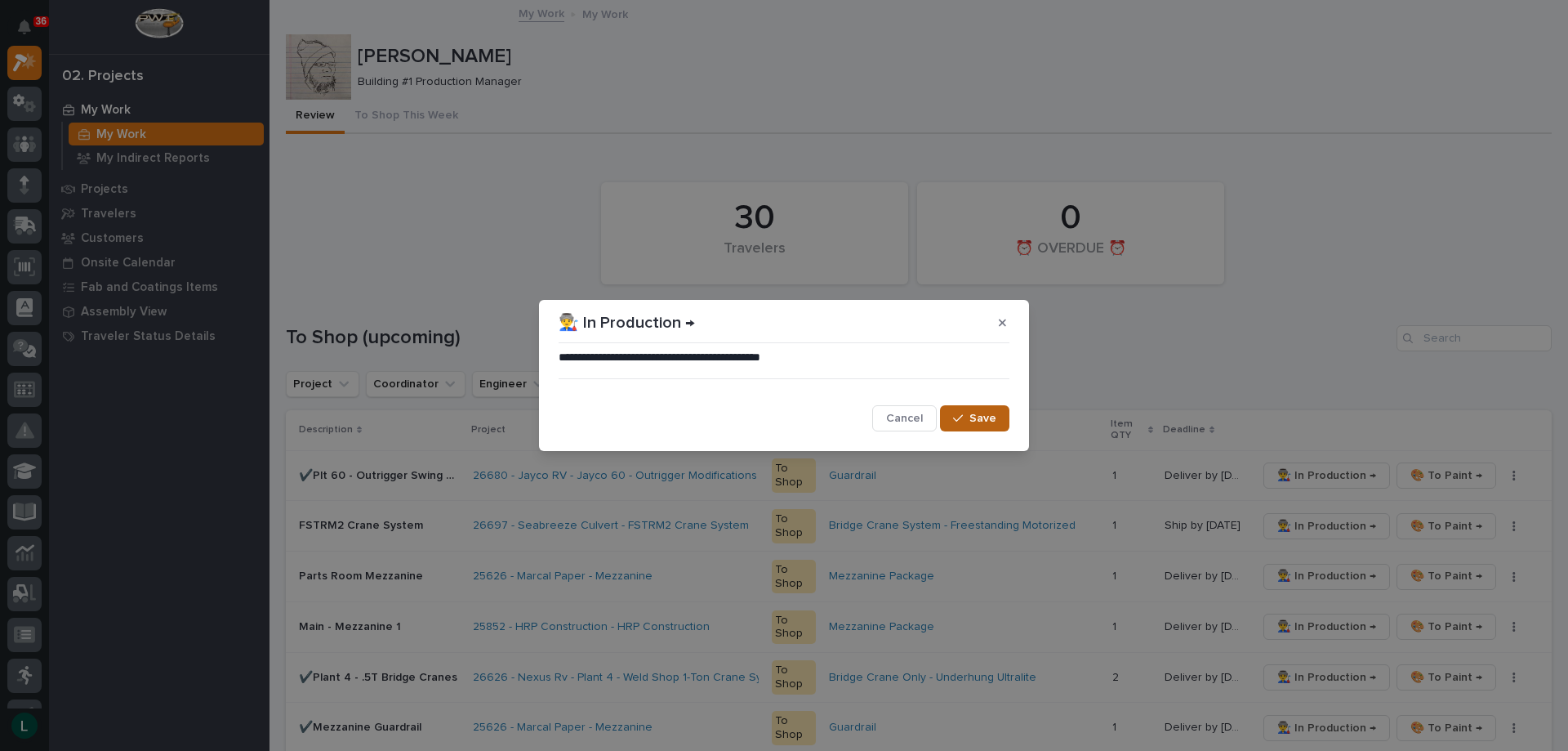
click at [971, 414] on span "Save" at bounding box center [983, 419] width 27 height 15
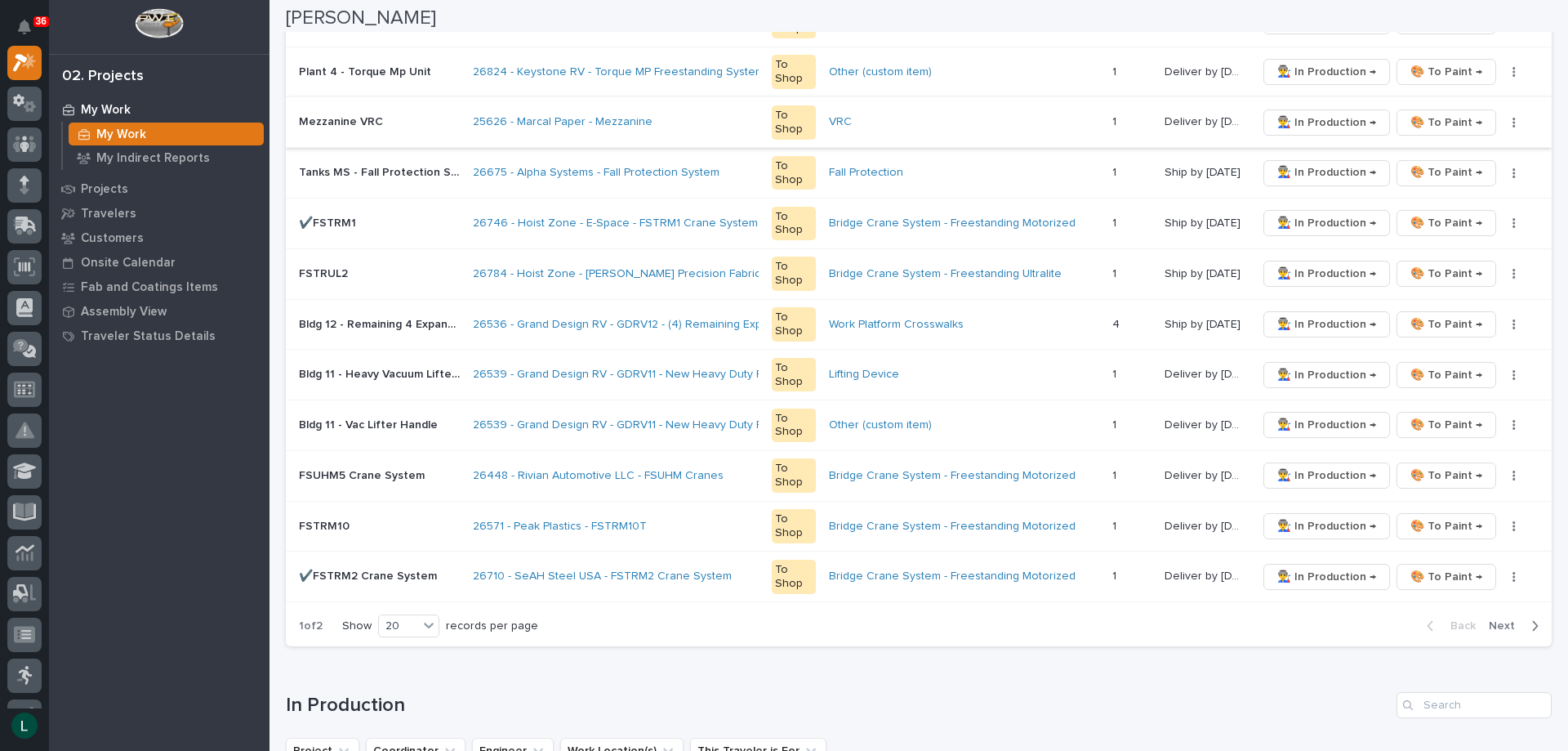
scroll to position [980, 0]
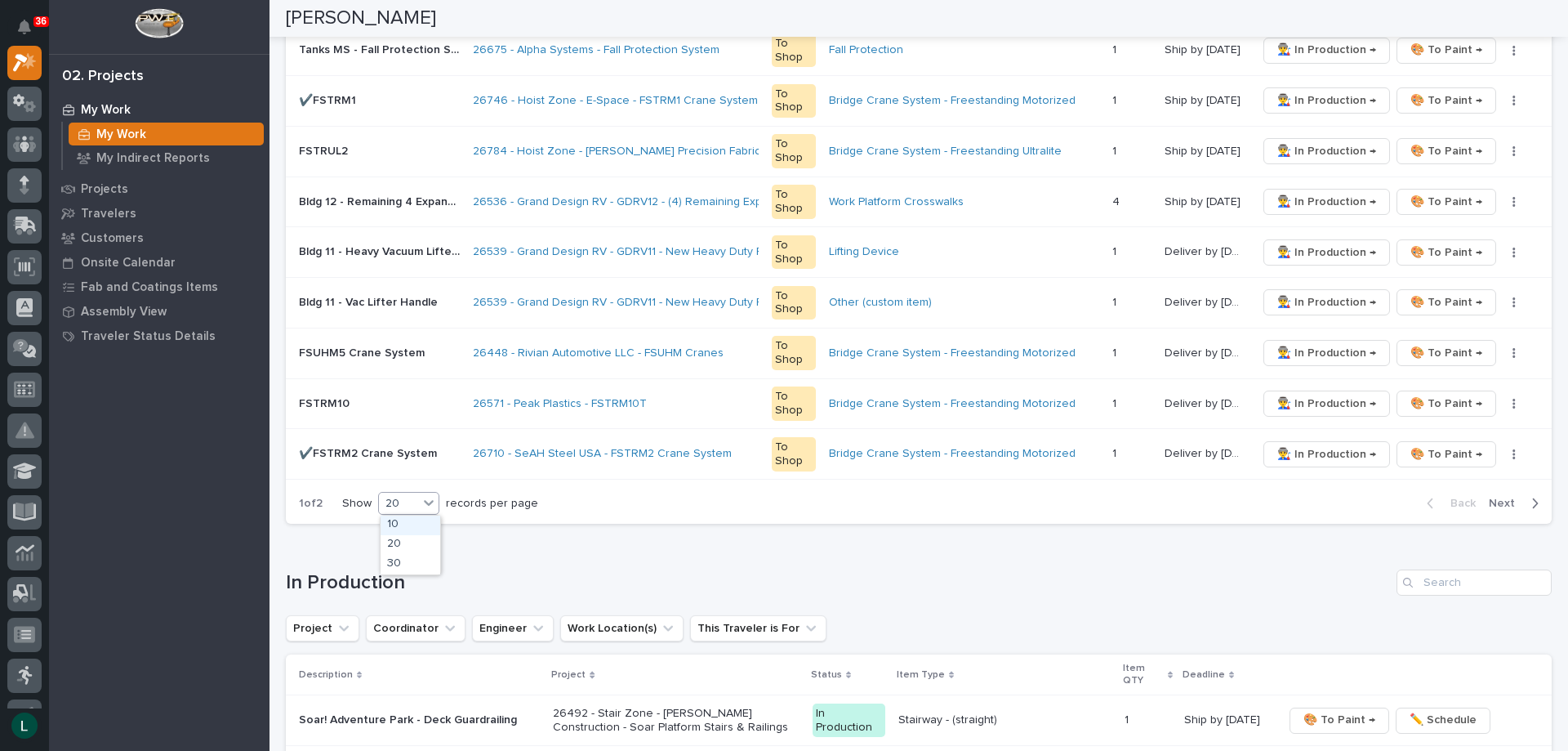
click at [405, 505] on div "20" at bounding box center [398, 503] width 39 height 17
click at [408, 562] on div "30" at bounding box center [410, 564] width 59 height 19
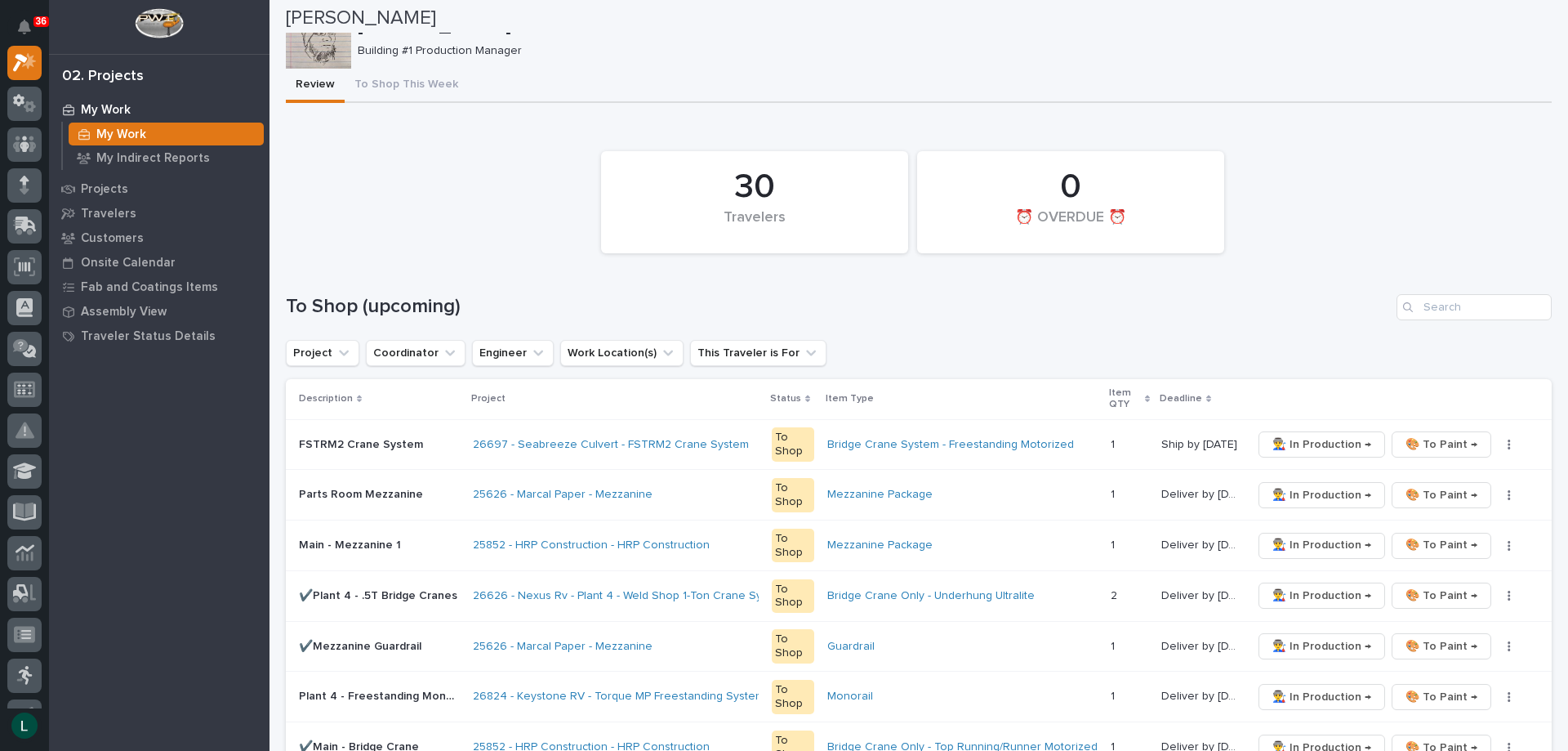
scroll to position [0, 0]
